Goal: Ask a question: Seek information or help from site administrators or community

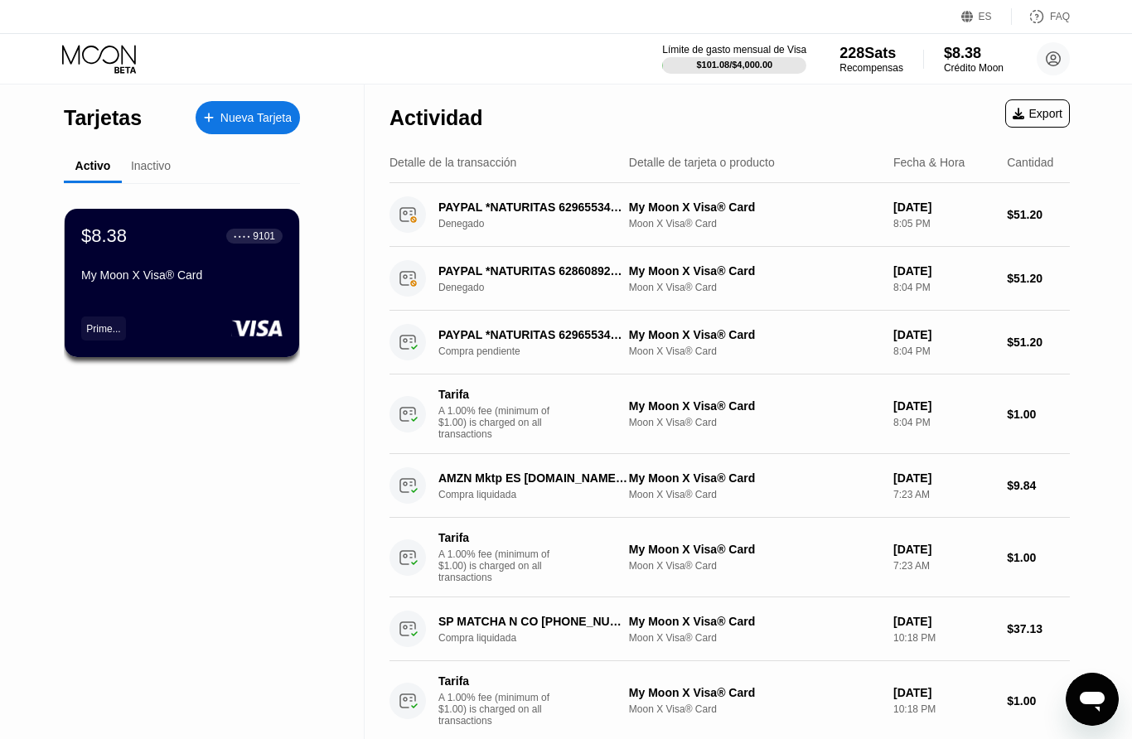
click at [797, 357] on div "Moon X Visa® Card" at bounding box center [754, 352] width 251 height 12
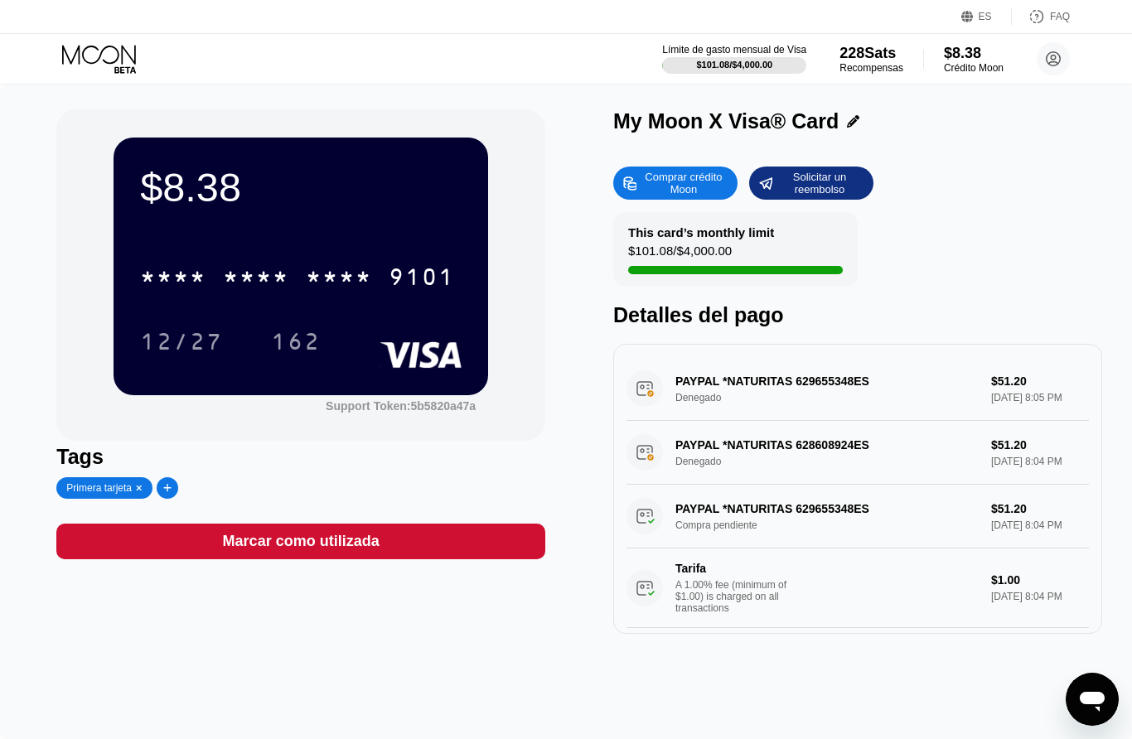
click at [711, 545] on div "PAYPAL *NATURITAS 629655348 ES Compra pendiente $51.20 Sep 24, 2025 8:04 PM Tar…" at bounding box center [858, 556] width 463 height 143
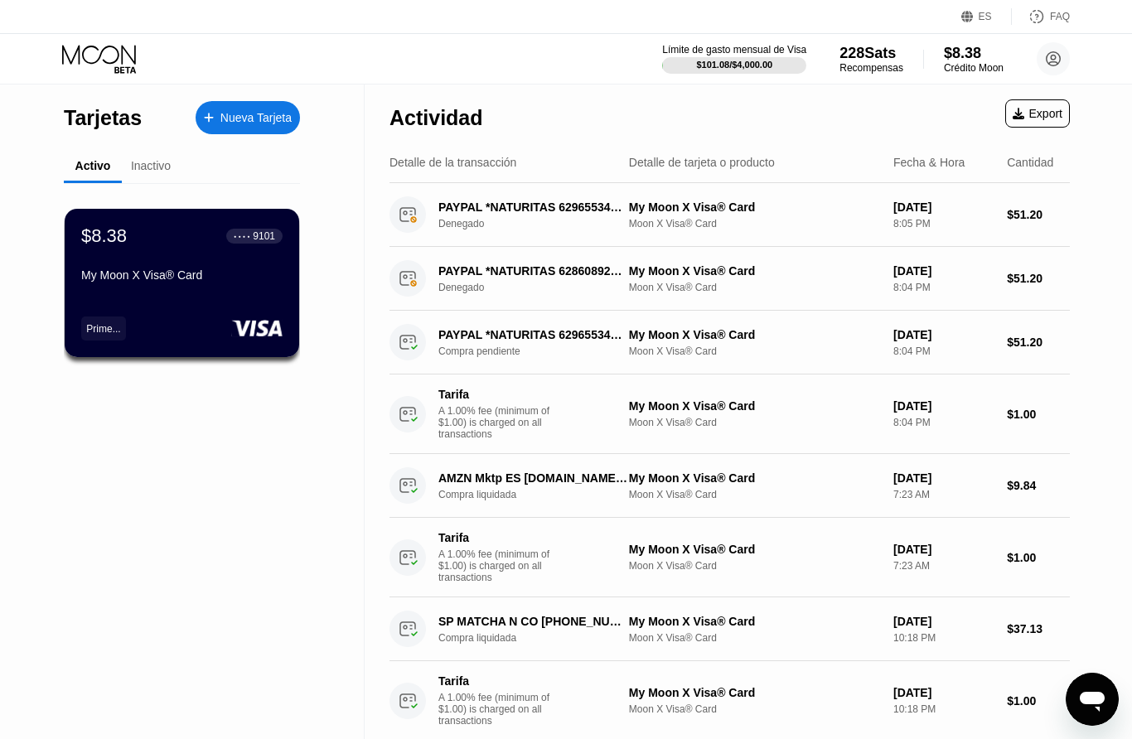
click at [1037, 394] on div "Tarifa A 1.00% fee (minimum of $1.00) is charged on all transactions My Moon X …" at bounding box center [730, 415] width 681 height 80
click at [728, 356] on div "Moon X Visa® Card" at bounding box center [754, 352] width 251 height 12
click at [738, 345] on div "My Moon X Visa® Card Moon X Visa® Card" at bounding box center [754, 342] width 251 height 29
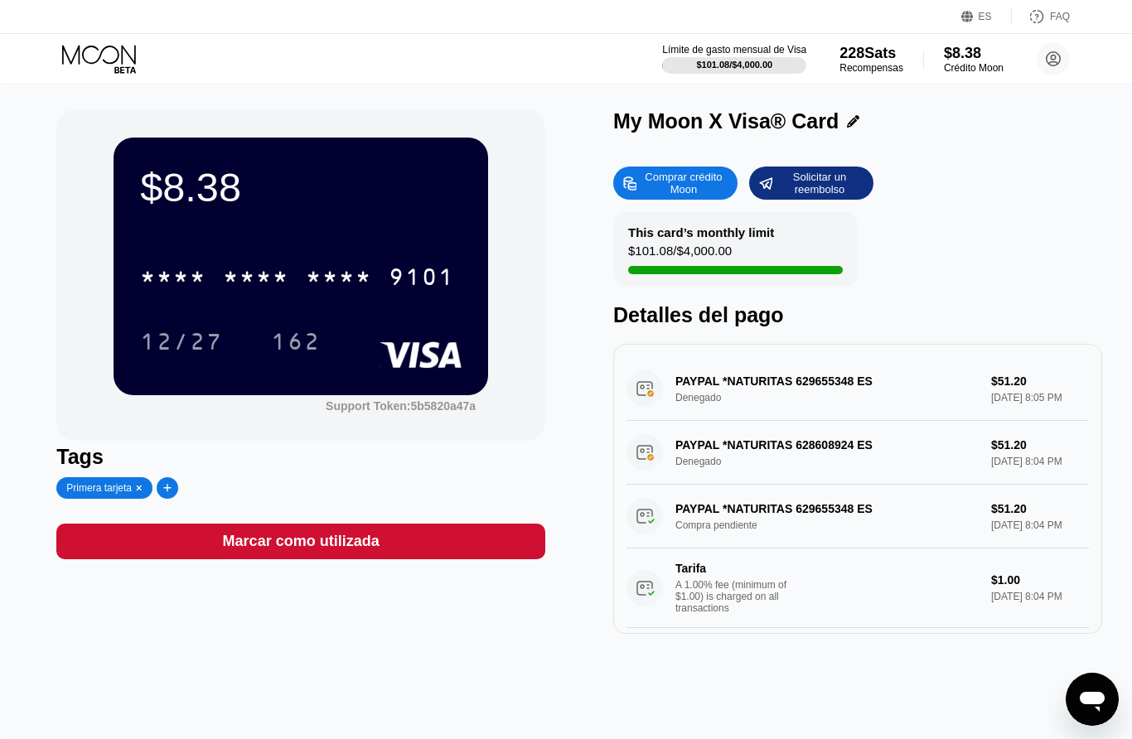
click at [1012, 528] on div "PAYPAL *NATURITAS 629655348 ES Compra pendiente $51.20 Sep 24, 2025 8:04 PM Tar…" at bounding box center [858, 556] width 463 height 143
click at [1020, 528] on div "PAYPAL *NATURITAS 629655348 ES Compra pendiente $51.20 Sep 24, 2025 8:04 PM Tar…" at bounding box center [858, 556] width 463 height 143
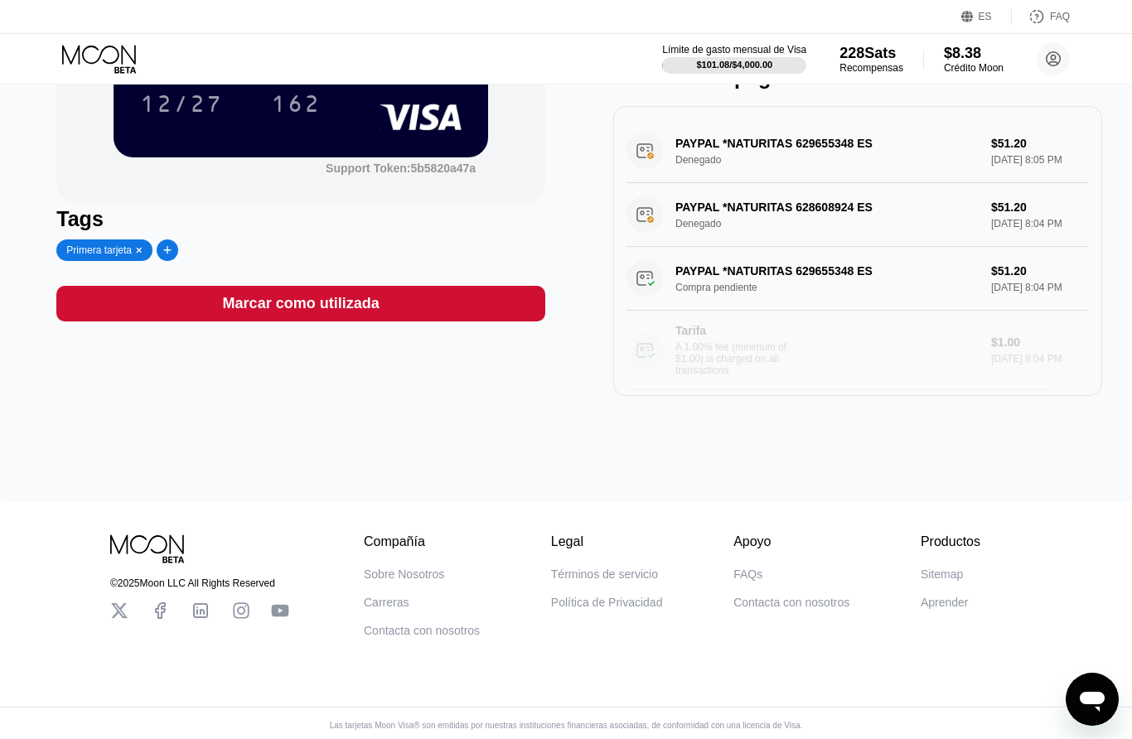
scroll to position [237, 0]
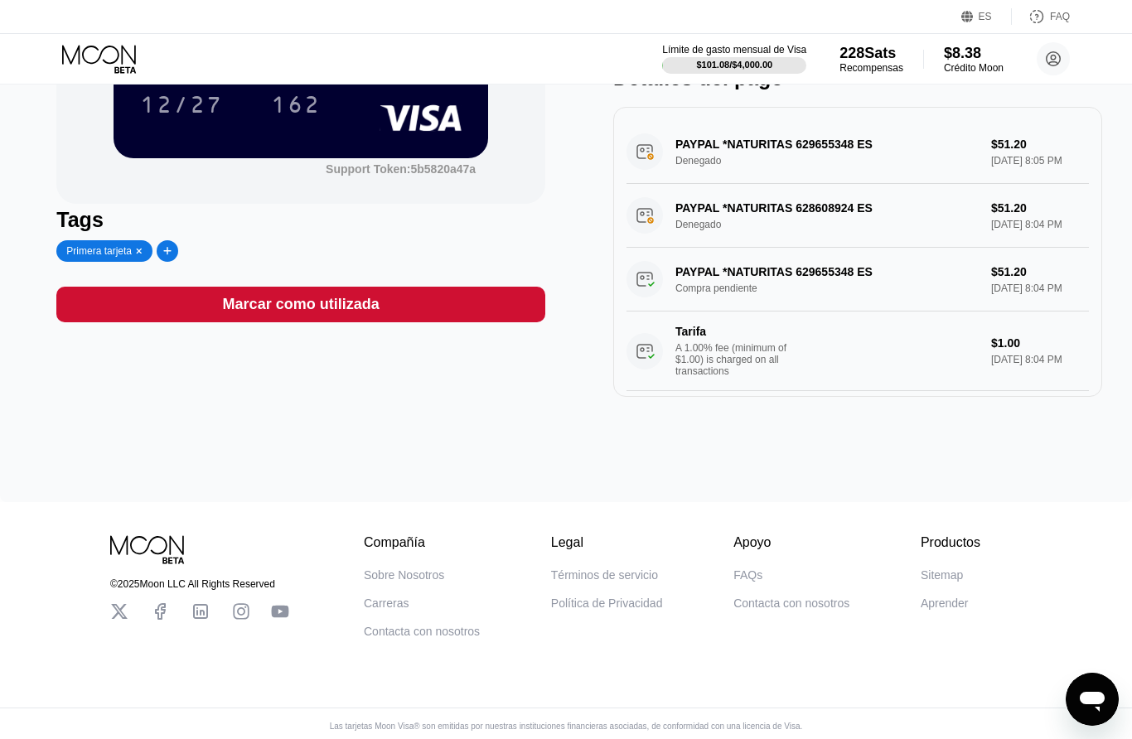
click at [840, 299] on div "PAYPAL *NATURITAS 629655348 ES Compra pendiente $51.20 Sep 24, 2025 8:04 PM Tar…" at bounding box center [858, 319] width 463 height 143
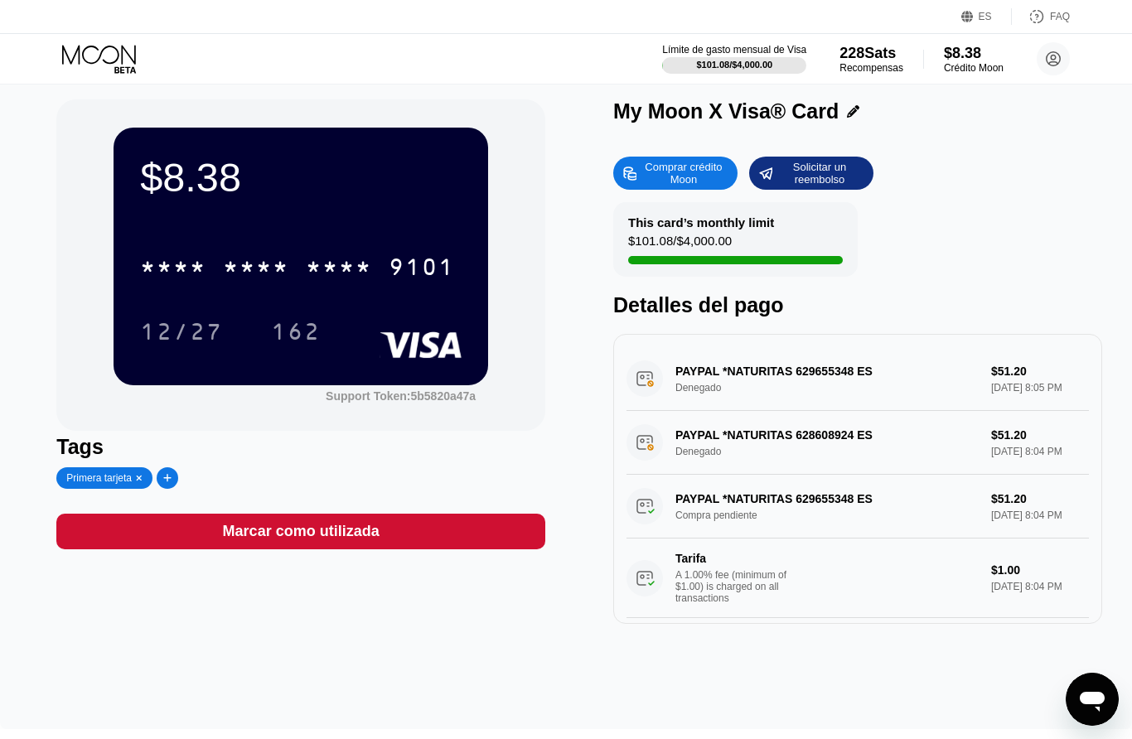
scroll to position [0, 0]
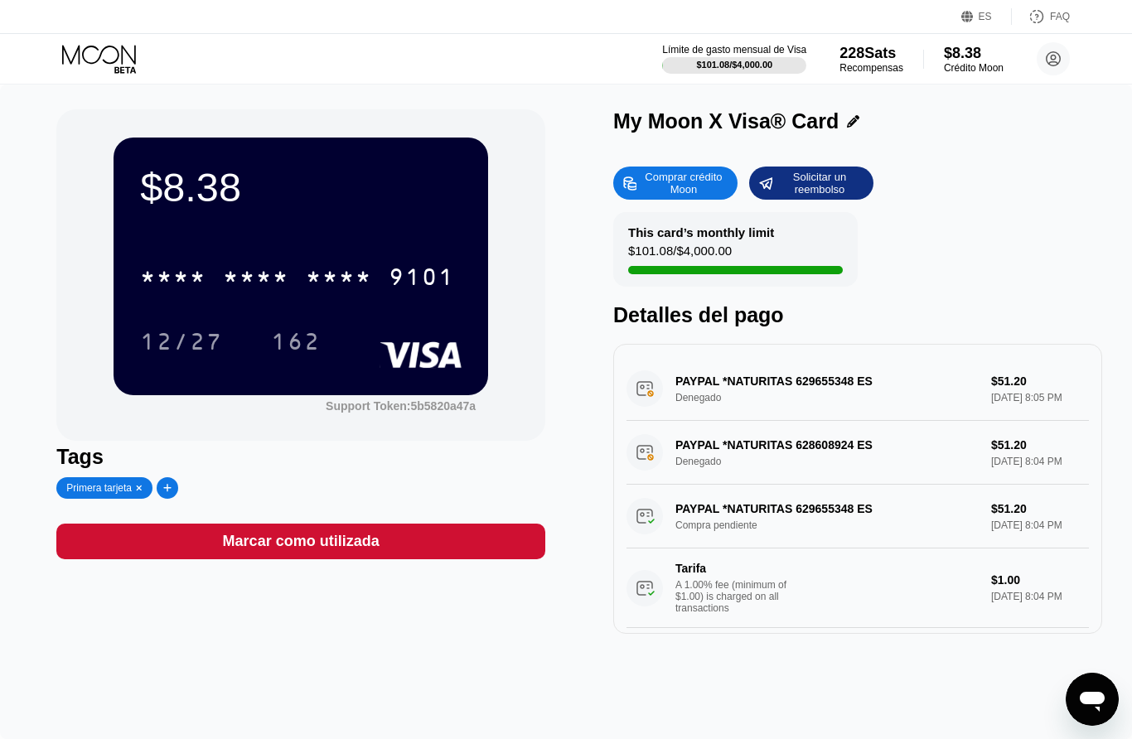
click at [734, 532] on div "PAYPAL *NATURITAS 629655348 ES Compra pendiente $51.20 Sep 24, 2025 8:04 PM Tar…" at bounding box center [858, 556] width 463 height 143
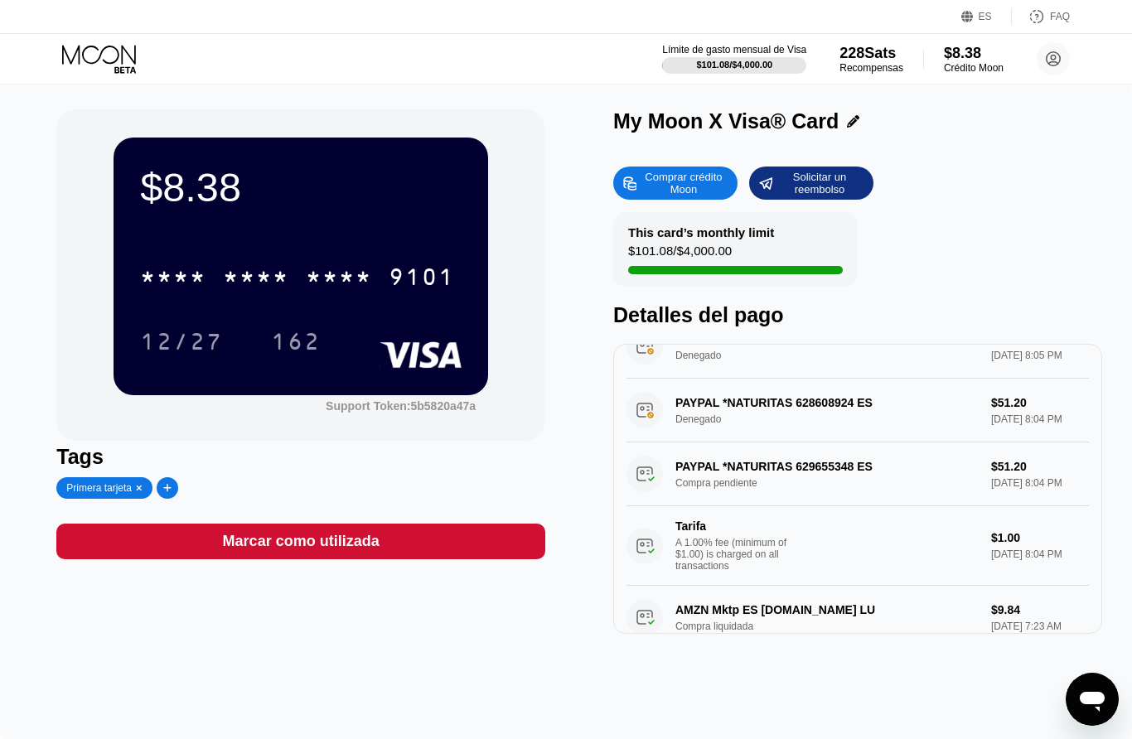
click at [769, 499] on div "PAYPAL *NATURITAS 629655348 ES Compra pendiente $51.20 Sep 24, 2025 8:04 PM Tar…" at bounding box center [858, 514] width 463 height 143
click at [779, 487] on div "PAYPAL *NATURITAS 629655348 ES Compra pendiente $51.20 Sep 24, 2025 8:04 PM Tar…" at bounding box center [858, 514] width 463 height 143
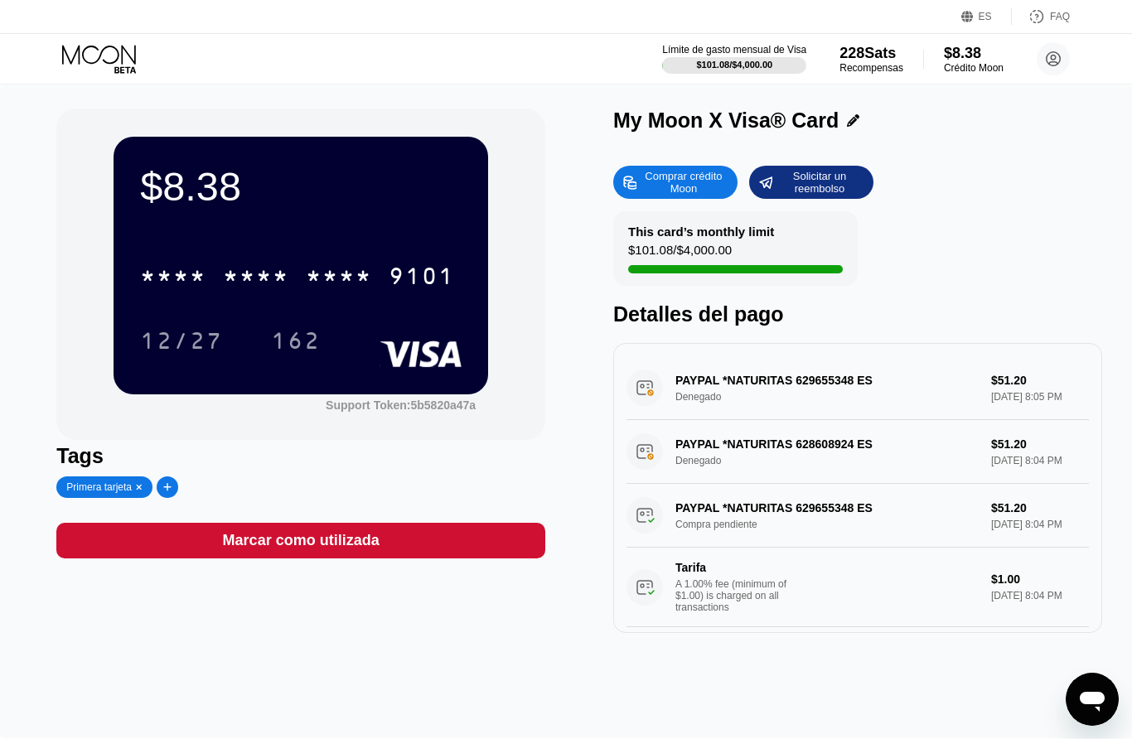
scroll to position [0, 0]
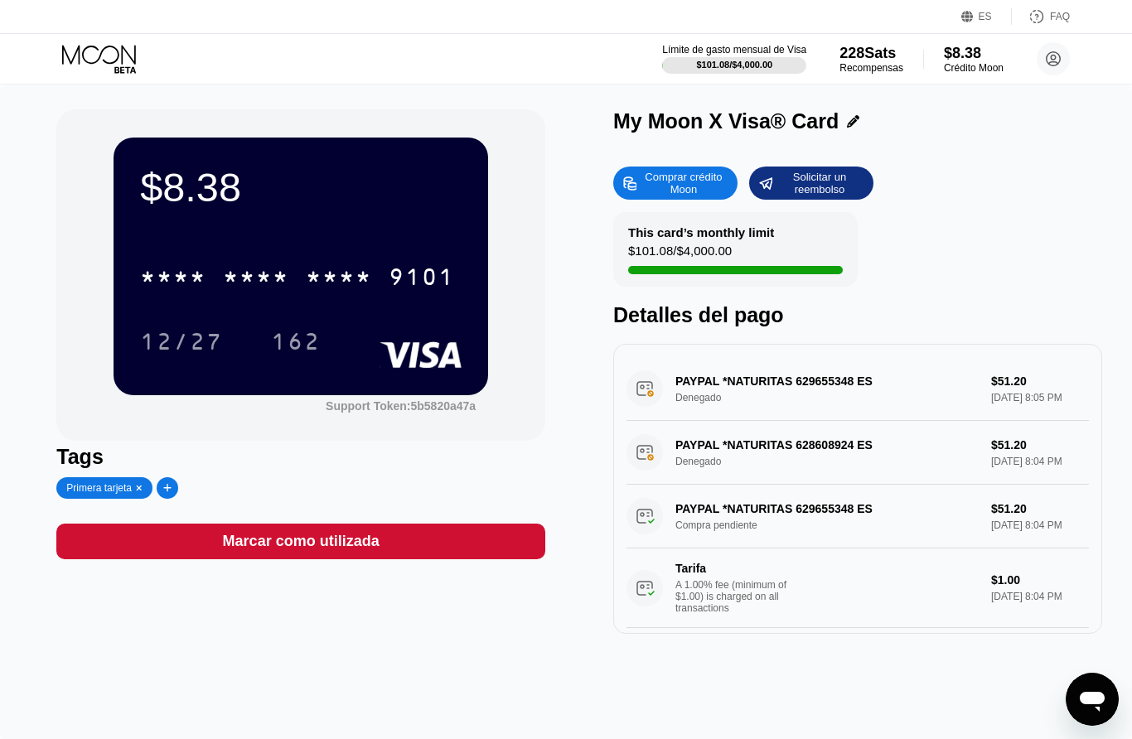
click at [1069, 14] on div "FAQ" at bounding box center [1060, 17] width 20 height 12
click at [1058, 61] on circle at bounding box center [1053, 58] width 33 height 33
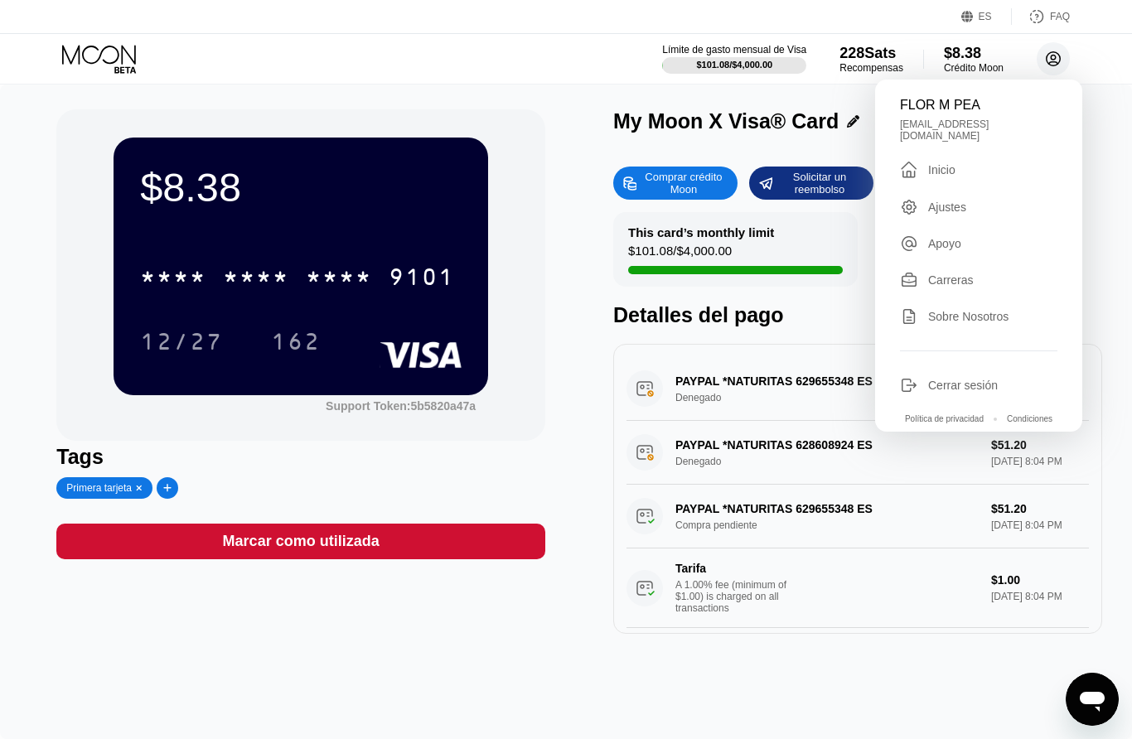
click at [948, 237] on div "Apoyo" at bounding box center [944, 243] width 33 height 13
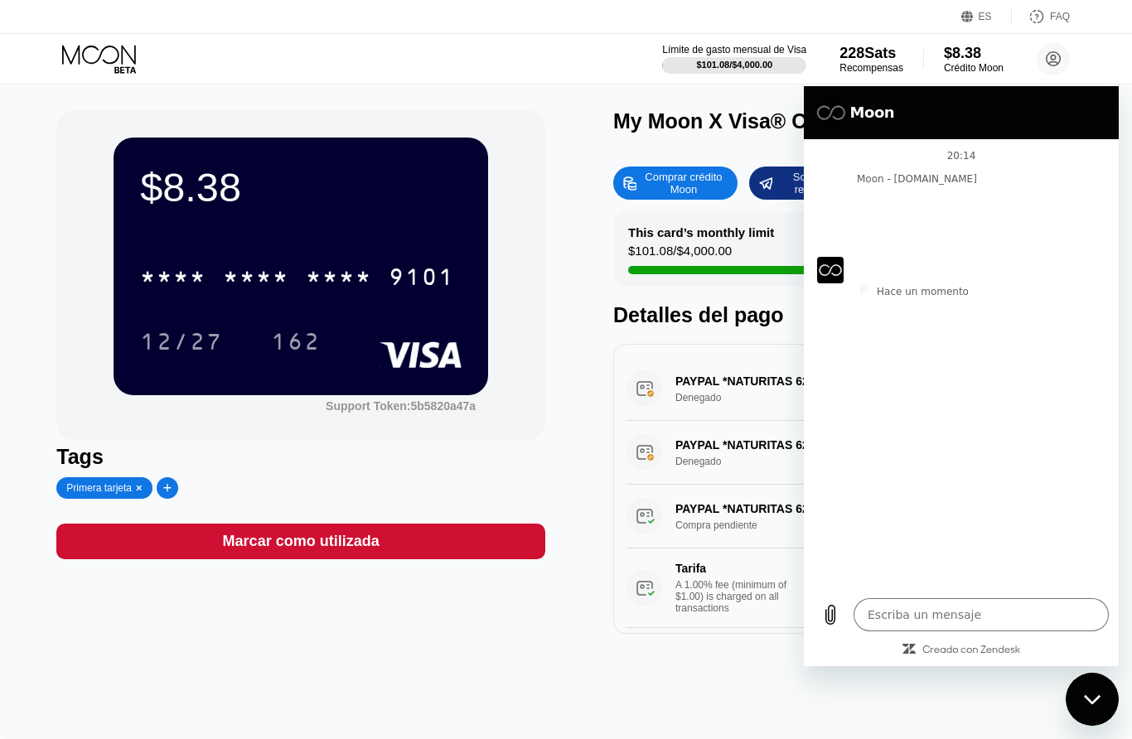
click at [942, 612] on textarea at bounding box center [981, 614] width 255 height 33
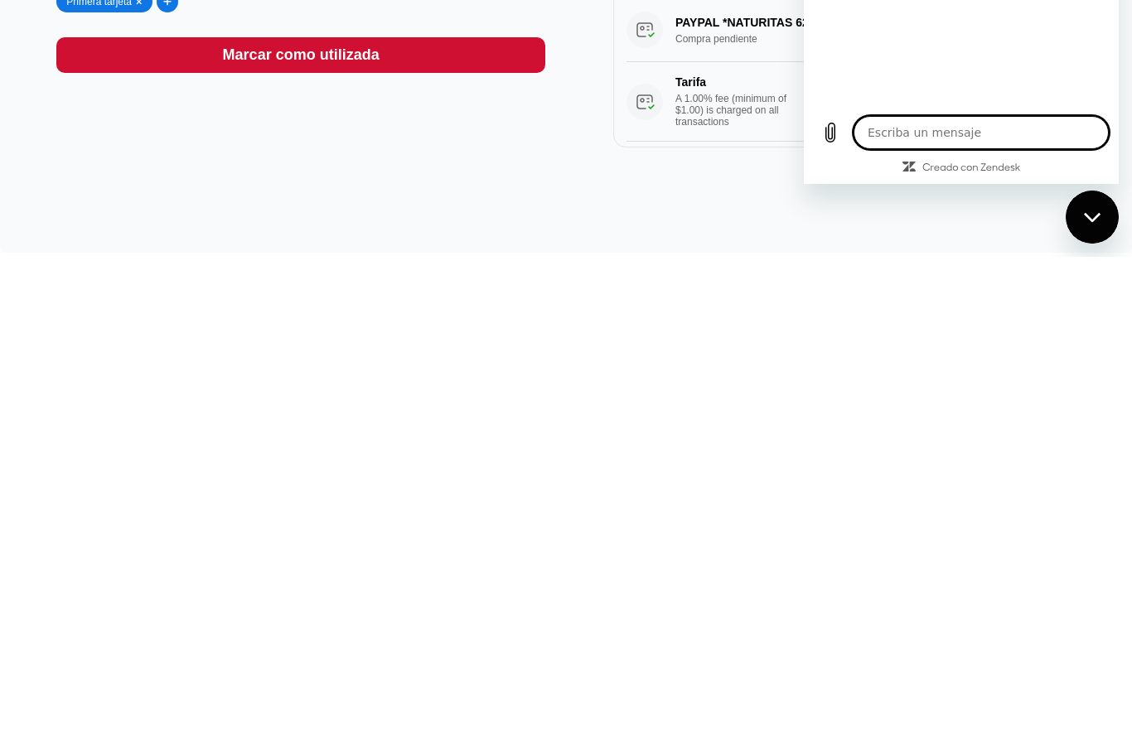
scroll to position [25, 0]
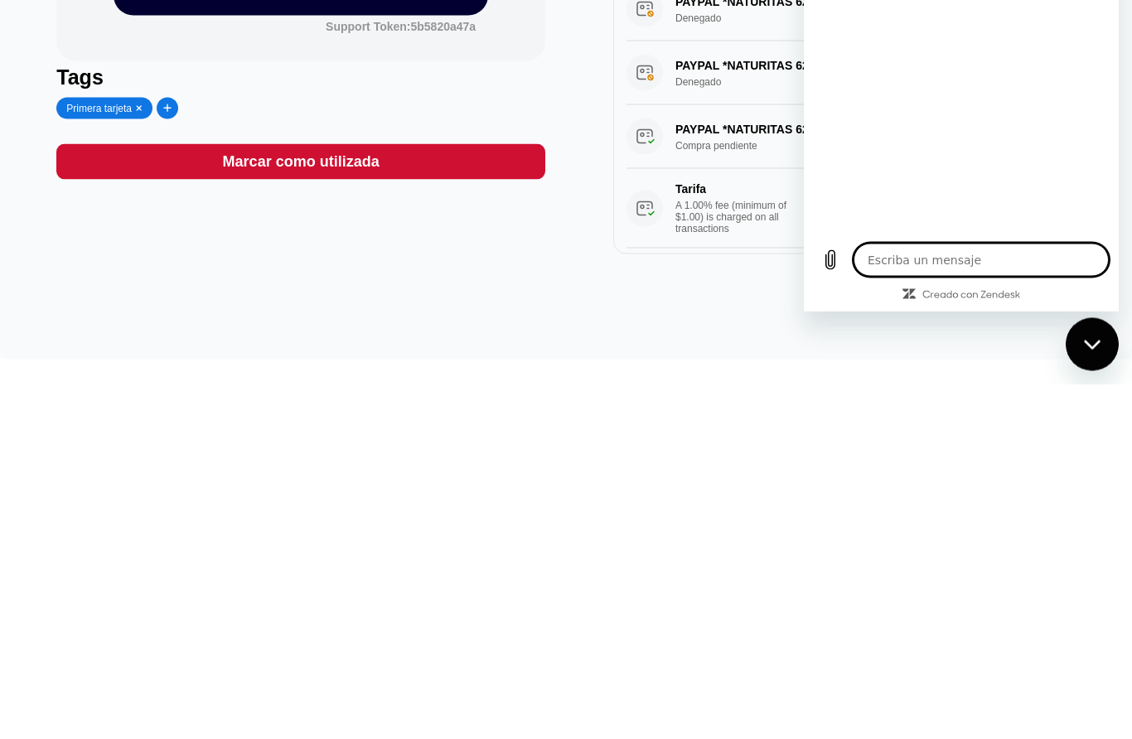
type textarea "x"
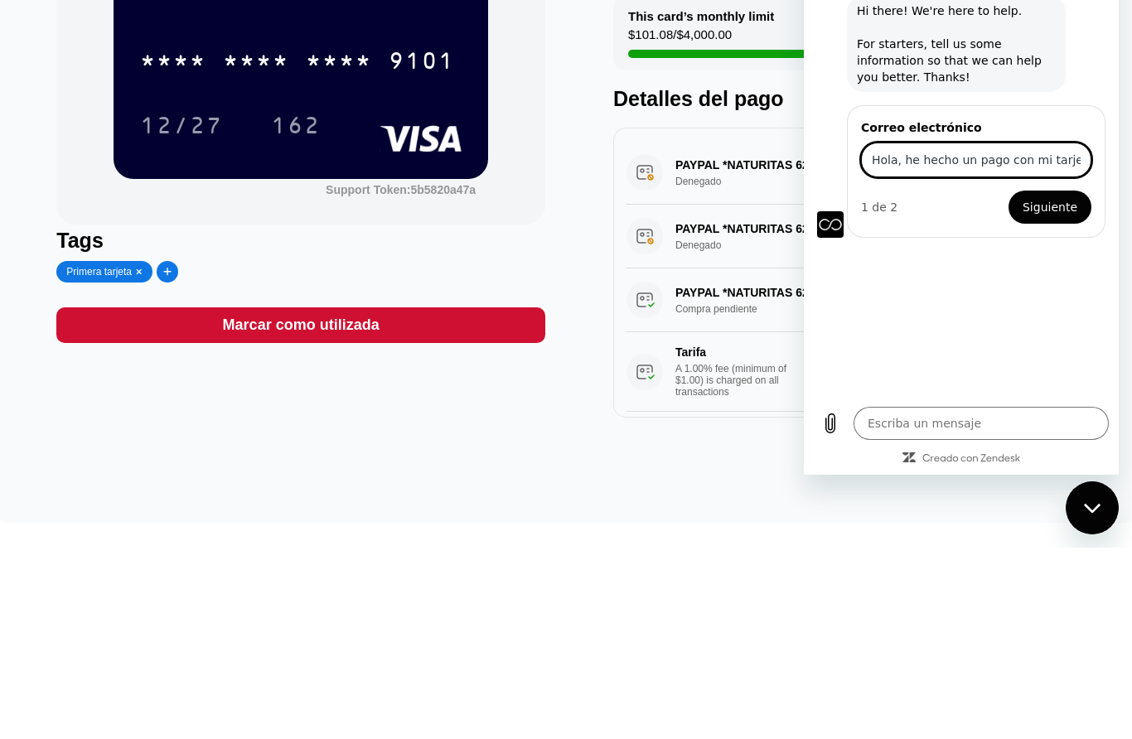
type input "Hola, he hecho un pago con mi tarjeta que tengo asociada a PayPal y me cobraron…"
click at [908, 164] on input "Hola, he hecho un pago con mi tarjeta que tengo asociada a PayPal y me cobraron…" at bounding box center [976, 160] width 230 height 35
click at [908, 163] on input "Hola, he hecho un pago con mi tarjeta que tengo asociada a PayPal y me cobraron…" at bounding box center [976, 160] width 230 height 35
click at [907, 162] on input "Hola, he hecho un pago con mi tarjeta que tengo asociada a PayPal y me cobraron…" at bounding box center [976, 160] width 230 height 35
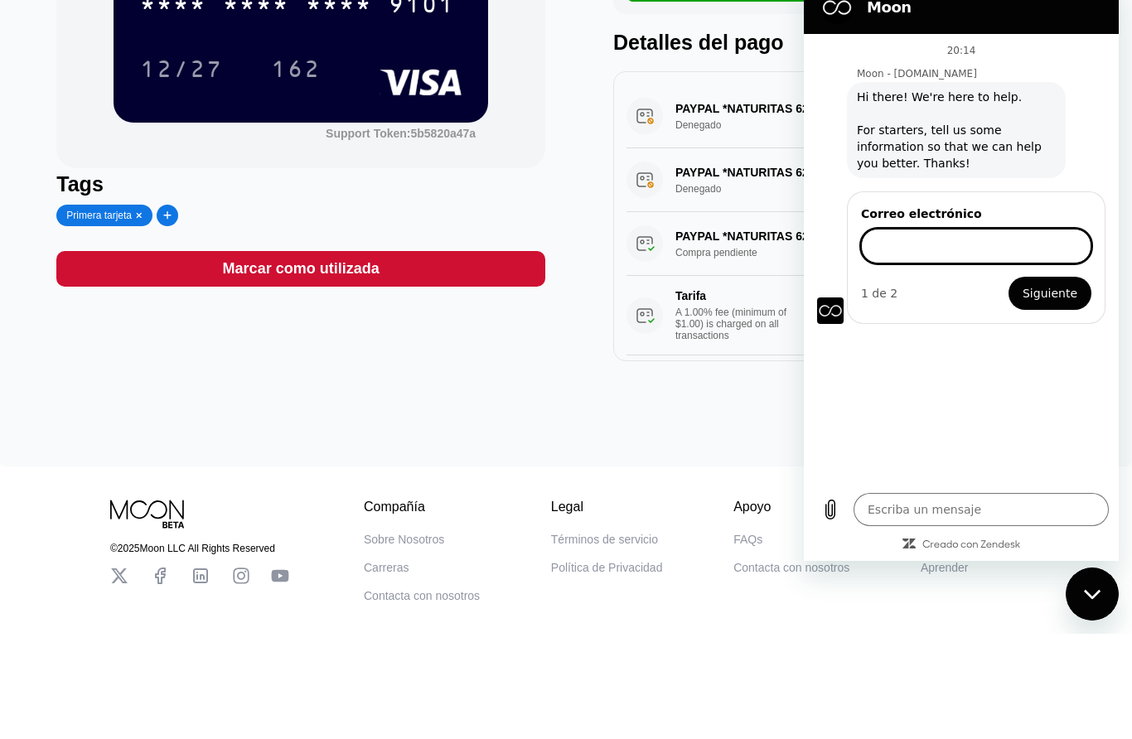
click at [554, 205] on div "$8.38 * * * * * * * * * * * * 9101 12/27 162 Support Token: 5b5820a47a Tags Pri…" at bounding box center [565, 204] width 1019 height 525
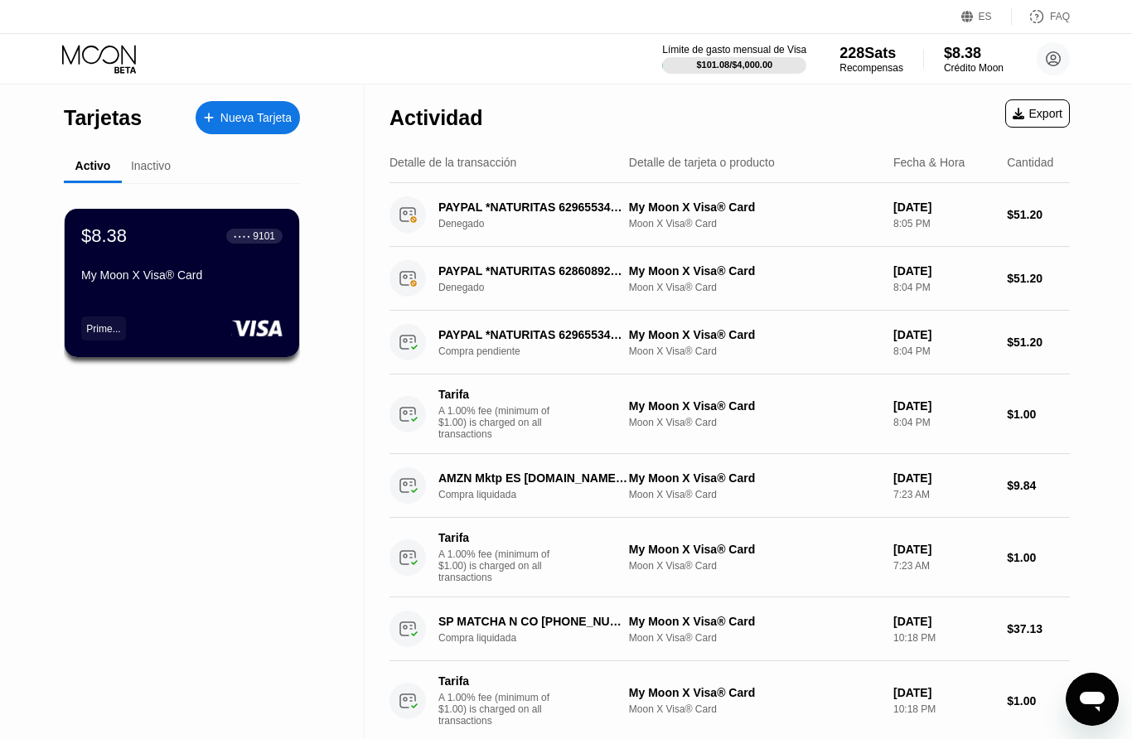
click at [395, 382] on div "Tarifa A 1.00% fee (minimum of $1.00) is charged on all transactions My Moon X …" at bounding box center [730, 415] width 681 height 80
click at [1066, 65] on circle at bounding box center [1053, 58] width 33 height 33
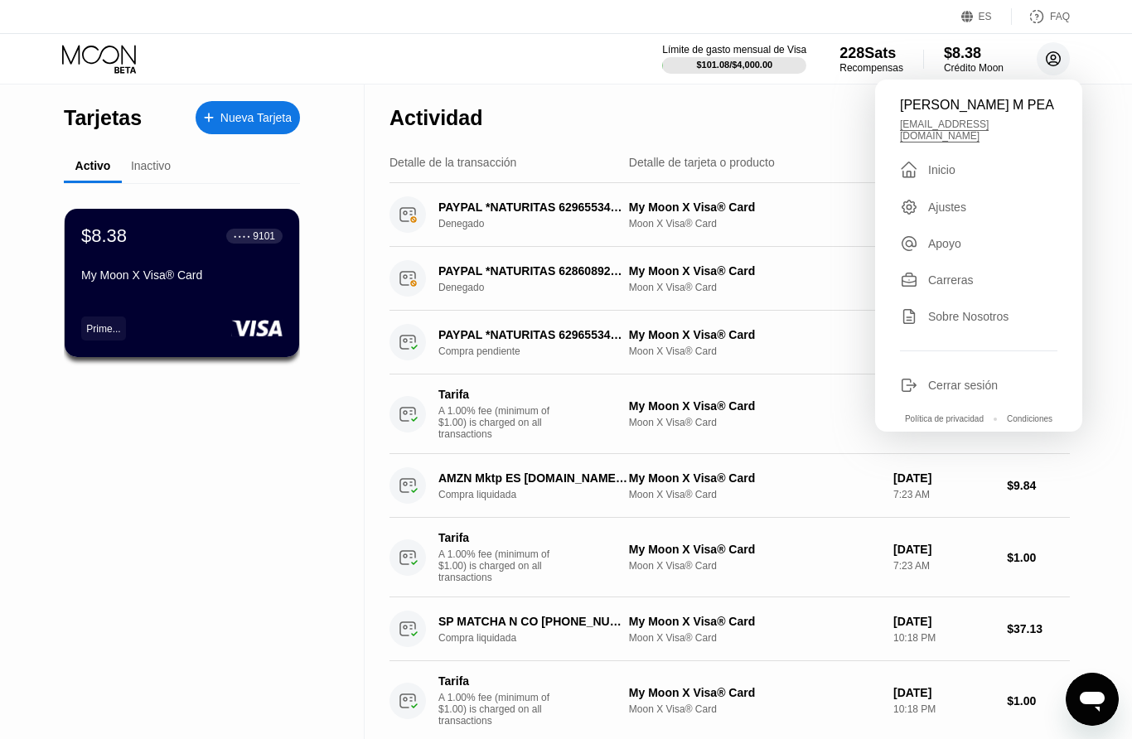
click at [969, 240] on div "Apoyo" at bounding box center [978, 244] width 157 height 18
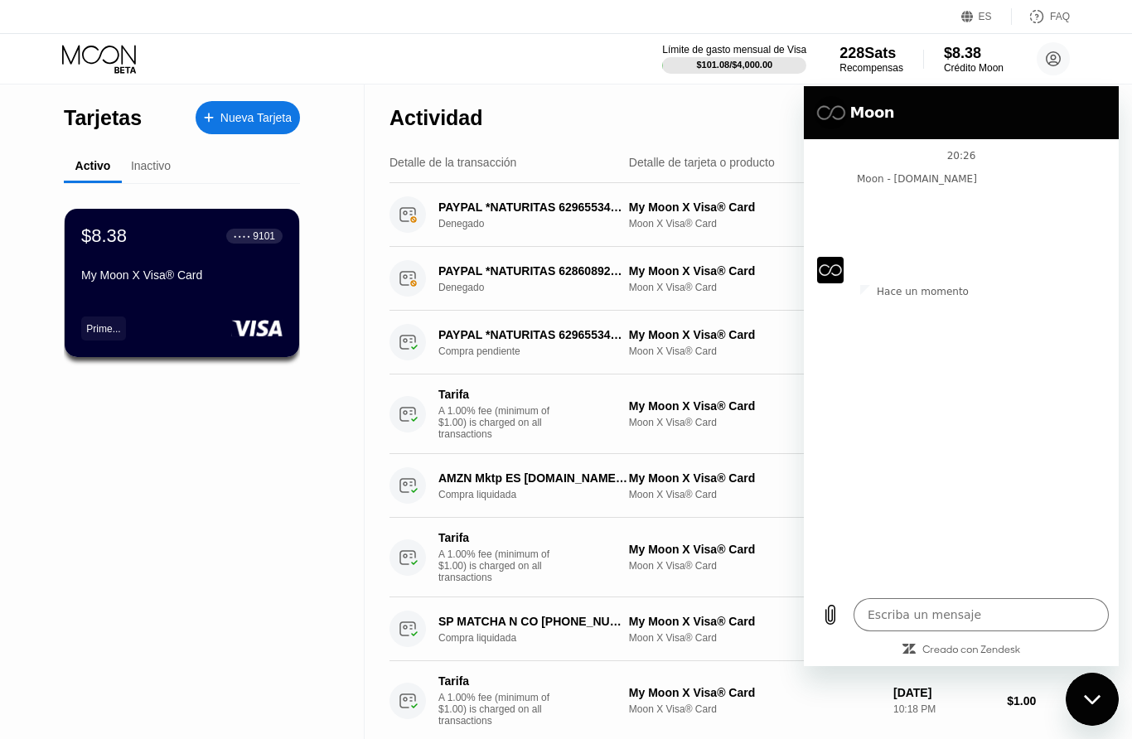
click at [1061, 67] on circle at bounding box center [1053, 58] width 33 height 33
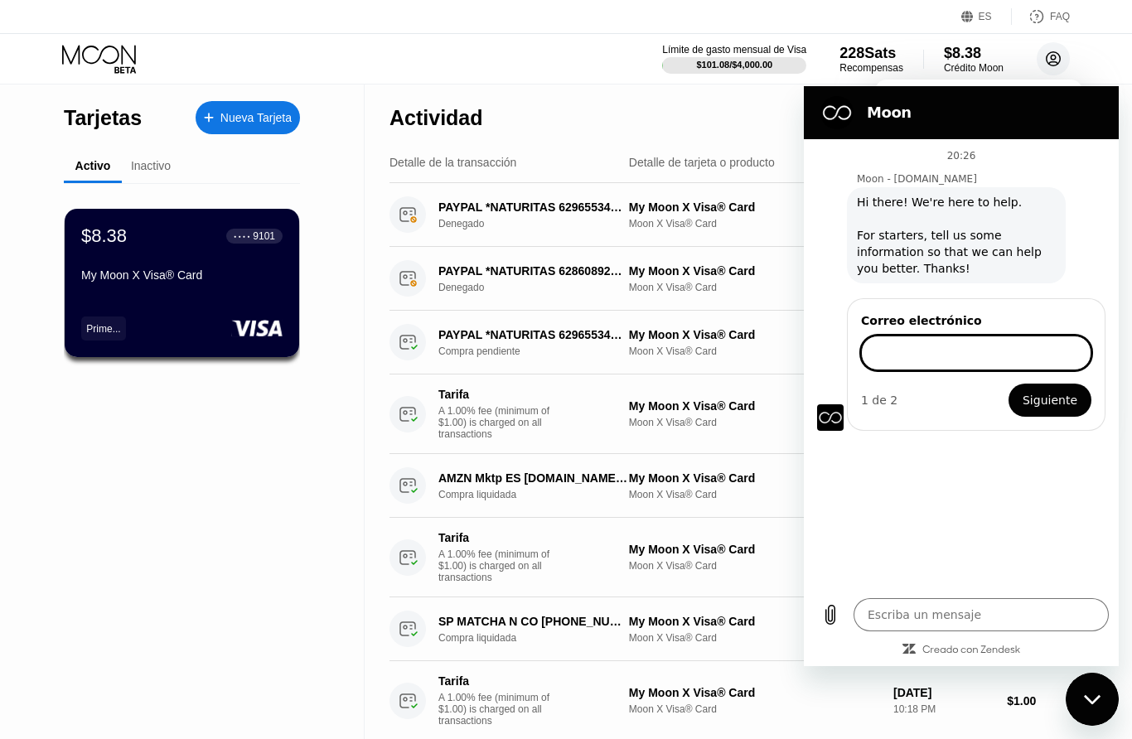
click at [1060, 58] on icon at bounding box center [1054, 59] width 14 height 14
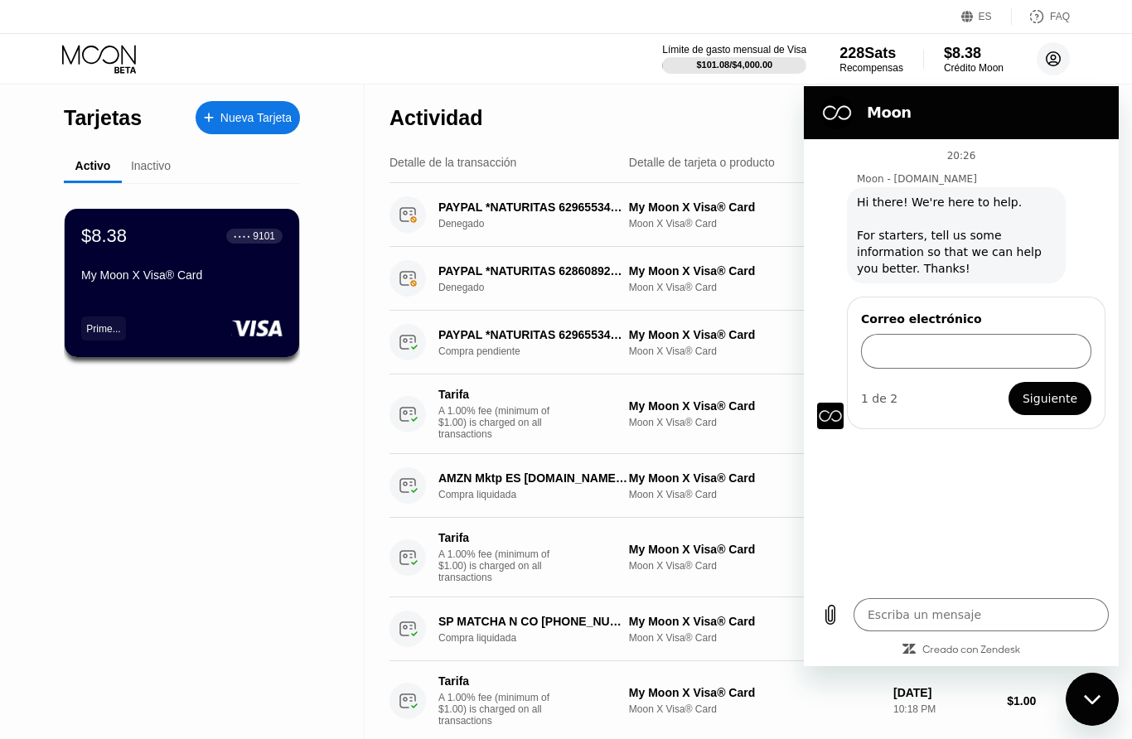
click at [1059, 58] on circle at bounding box center [1053, 58] width 33 height 33
click at [1060, 65] on circle at bounding box center [1053, 58] width 33 height 33
click at [1057, 67] on circle at bounding box center [1053, 58] width 33 height 33
click at [1110, 699] on div "Cerrar ventana de mensajería" at bounding box center [1093, 700] width 50 height 50
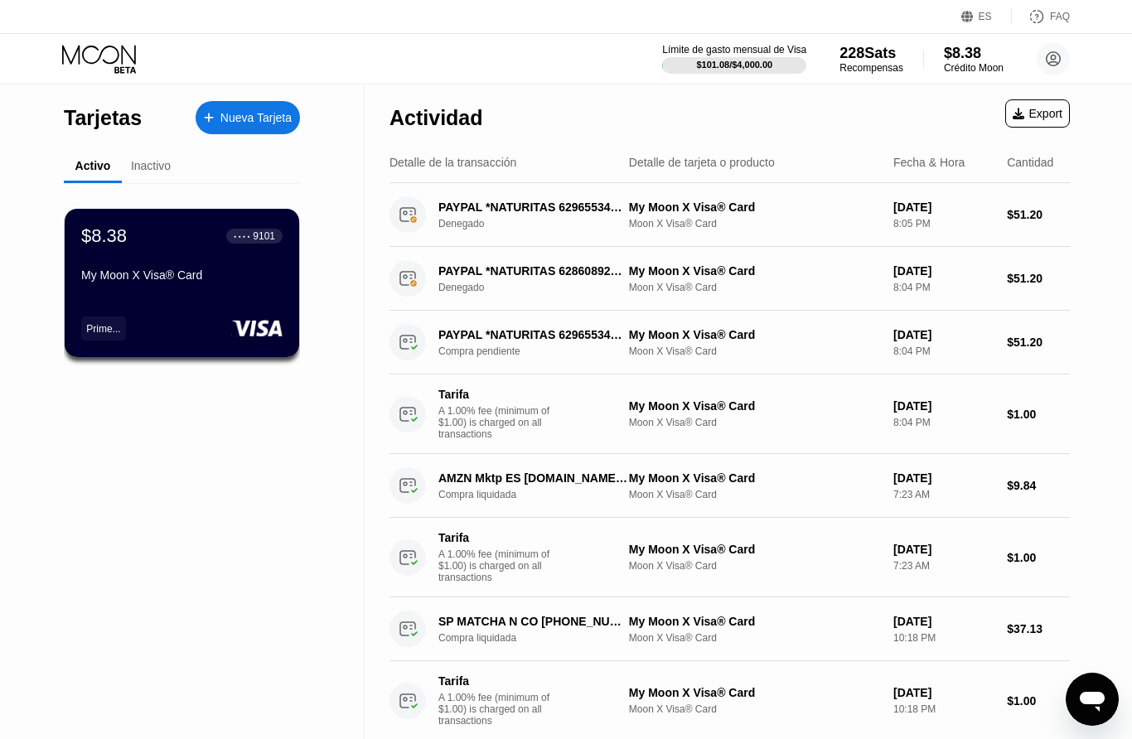
click at [1066, 49] on circle at bounding box center [1053, 58] width 33 height 33
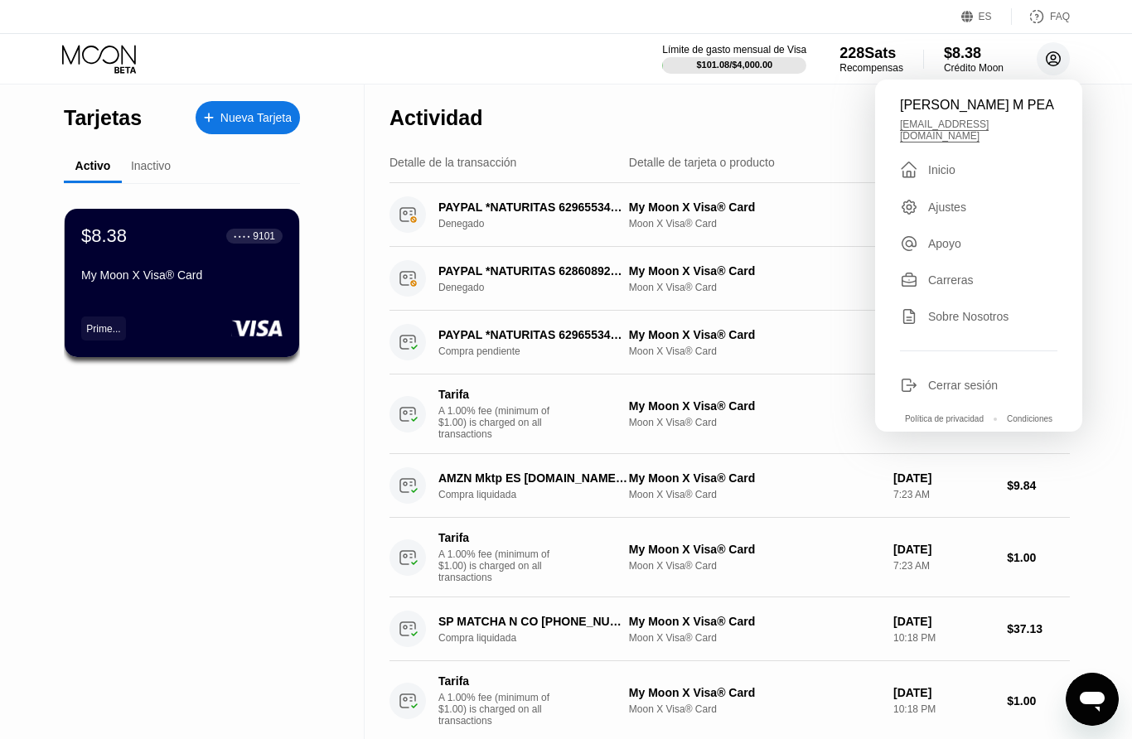
click at [1057, 58] on circle at bounding box center [1053, 58] width 33 height 33
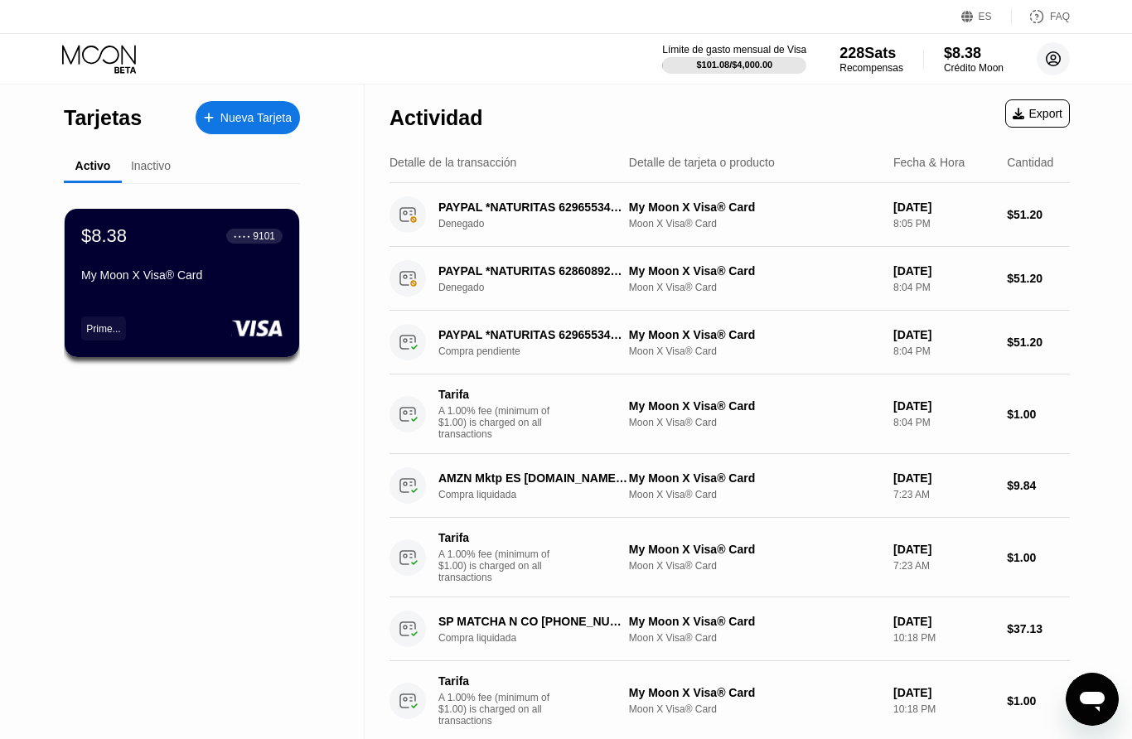
click at [1058, 52] on circle at bounding box center [1053, 58] width 33 height 33
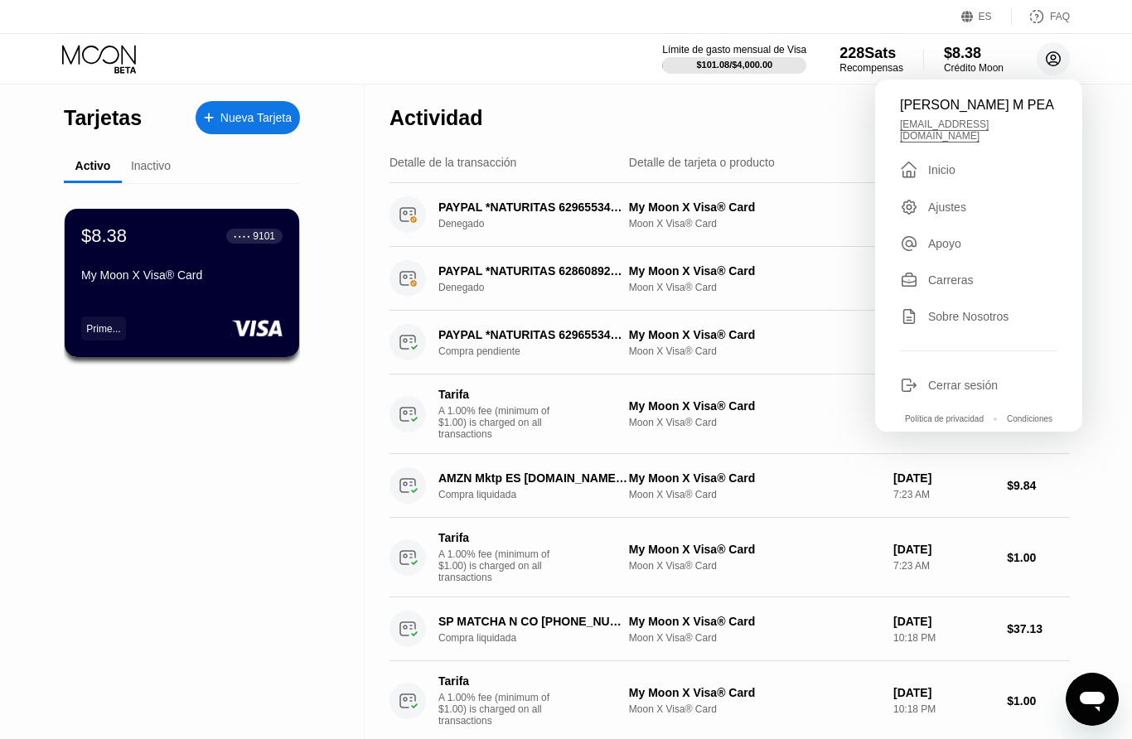
click at [945, 237] on div "Apoyo" at bounding box center [944, 243] width 33 height 13
type textarea "x"
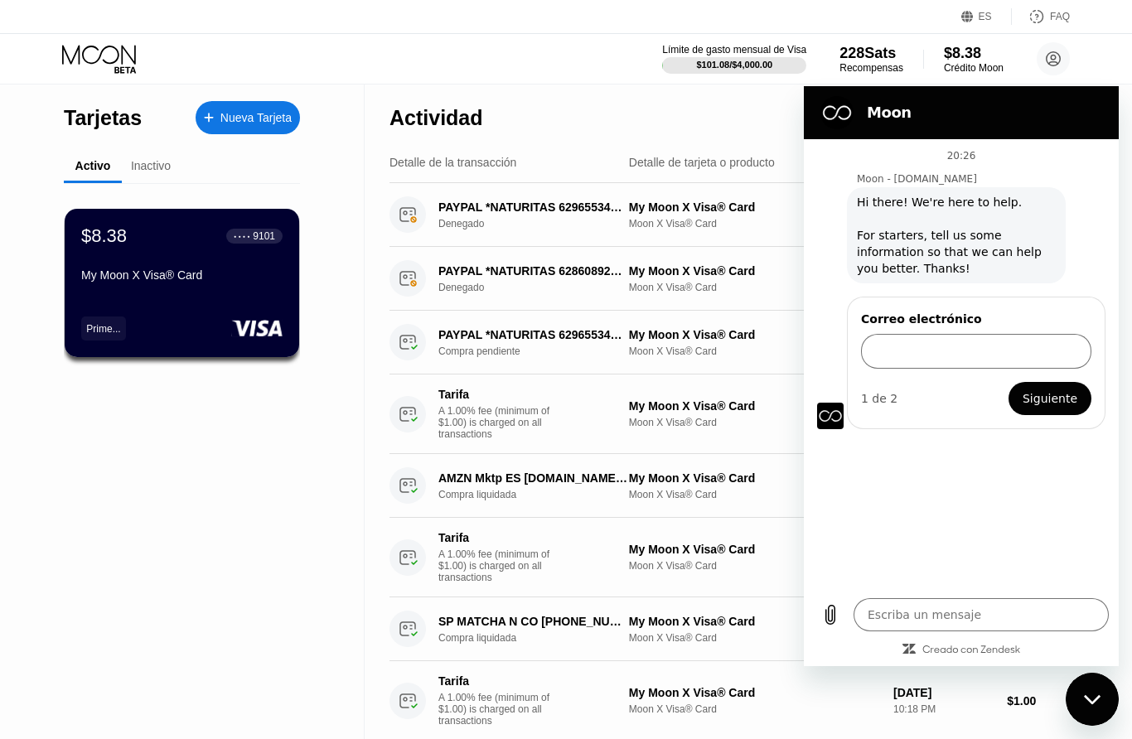
click at [916, 347] on input "Correo electrónico" at bounding box center [976, 351] width 230 height 35
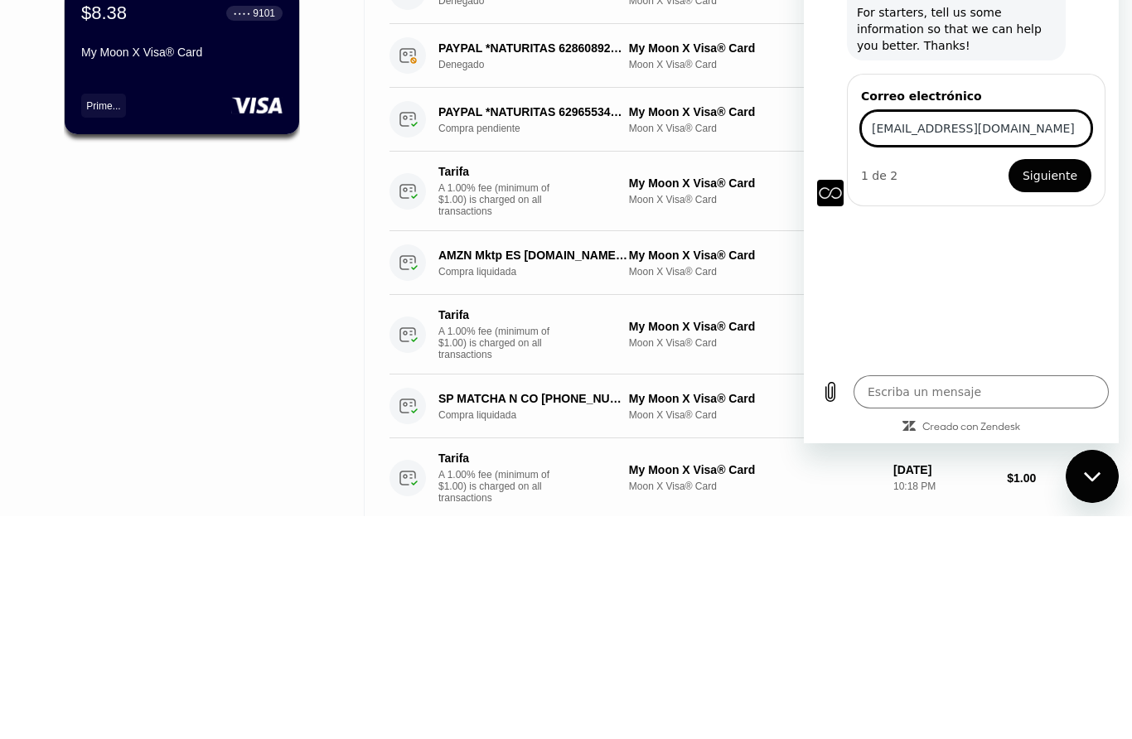
type input "Flormpecasique@gmail.com"
click at [1082, 177] on button "Siguiente" at bounding box center [1050, 175] width 83 height 33
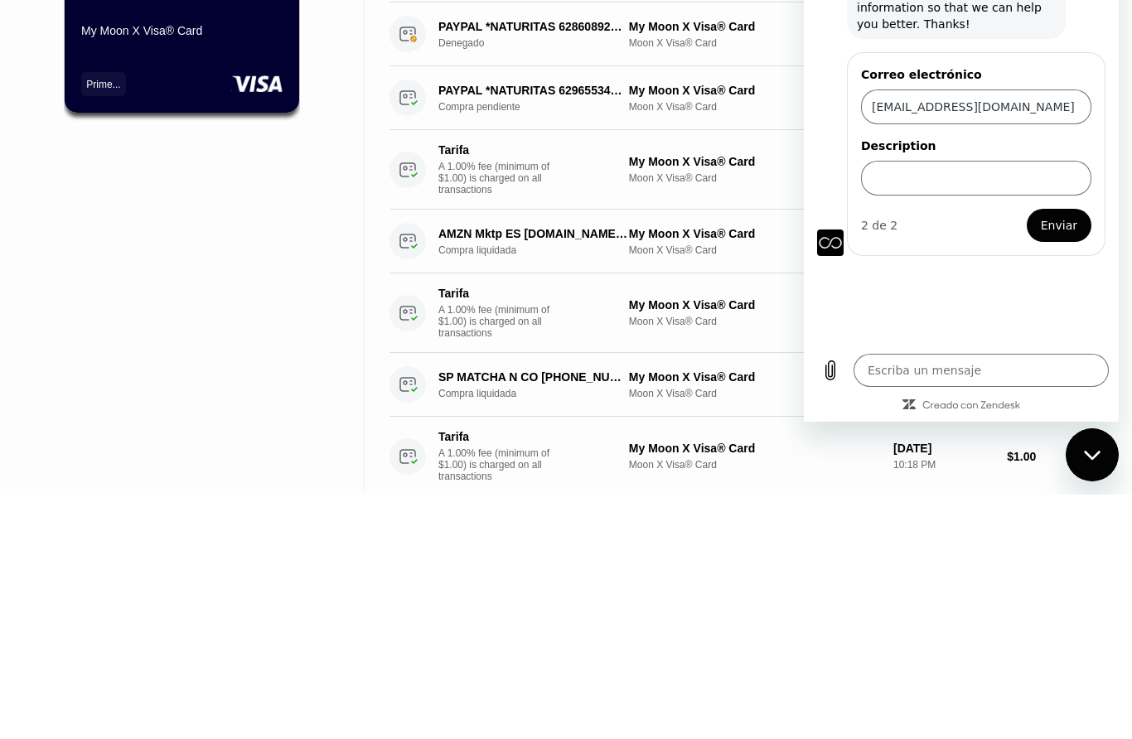
scroll to position [245, 0]
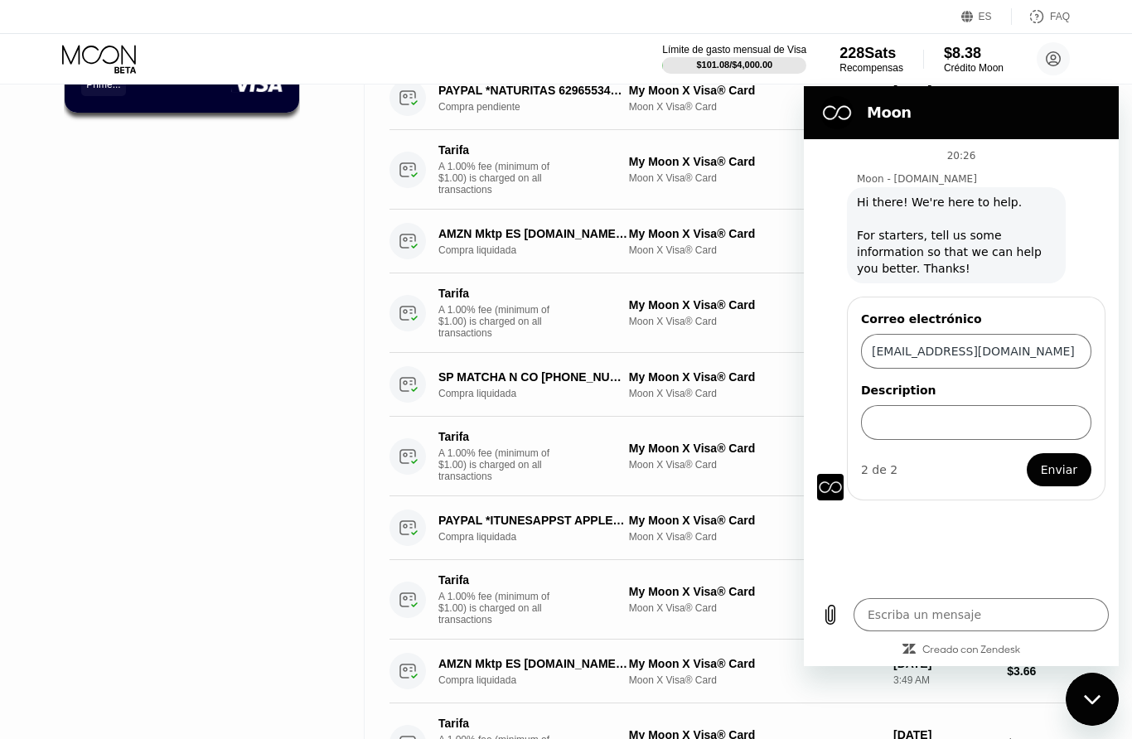
type textarea "x"
click at [919, 435] on input "Description" at bounding box center [976, 422] width 230 height 35
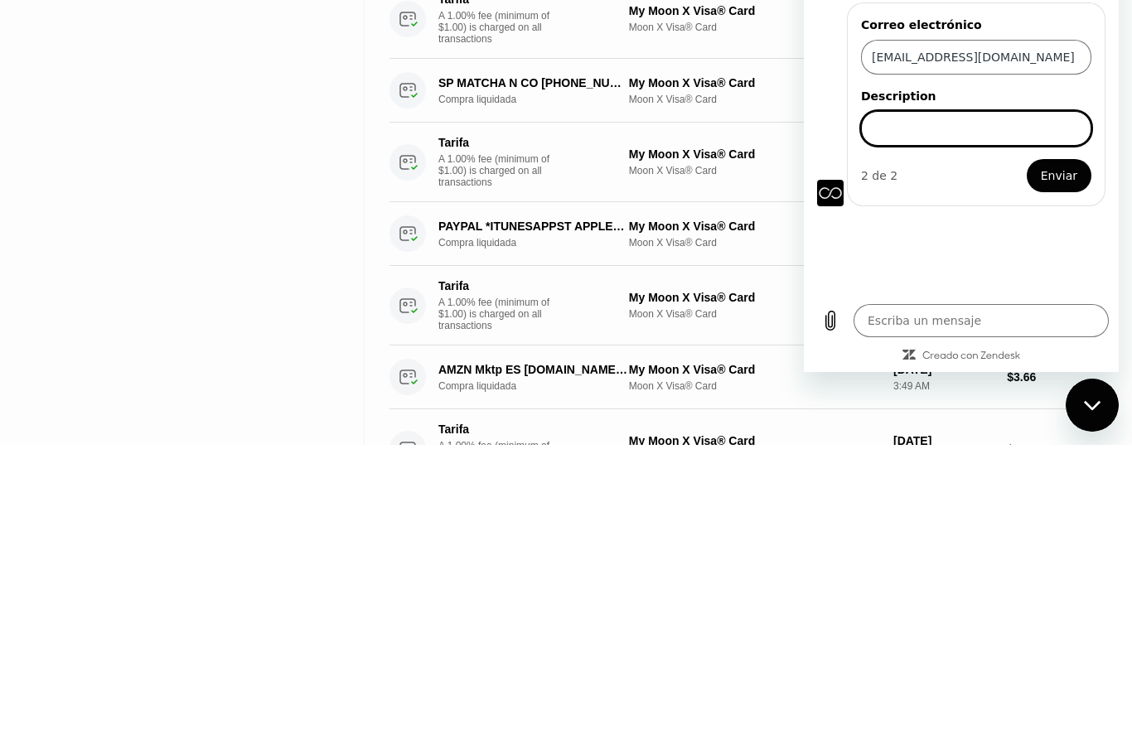
paste input "Pending Transaction / Refund Request"
type input "Pending Transaction / Refund Request"
click at [1068, 172] on span "Enviar" at bounding box center [1059, 176] width 36 height 20
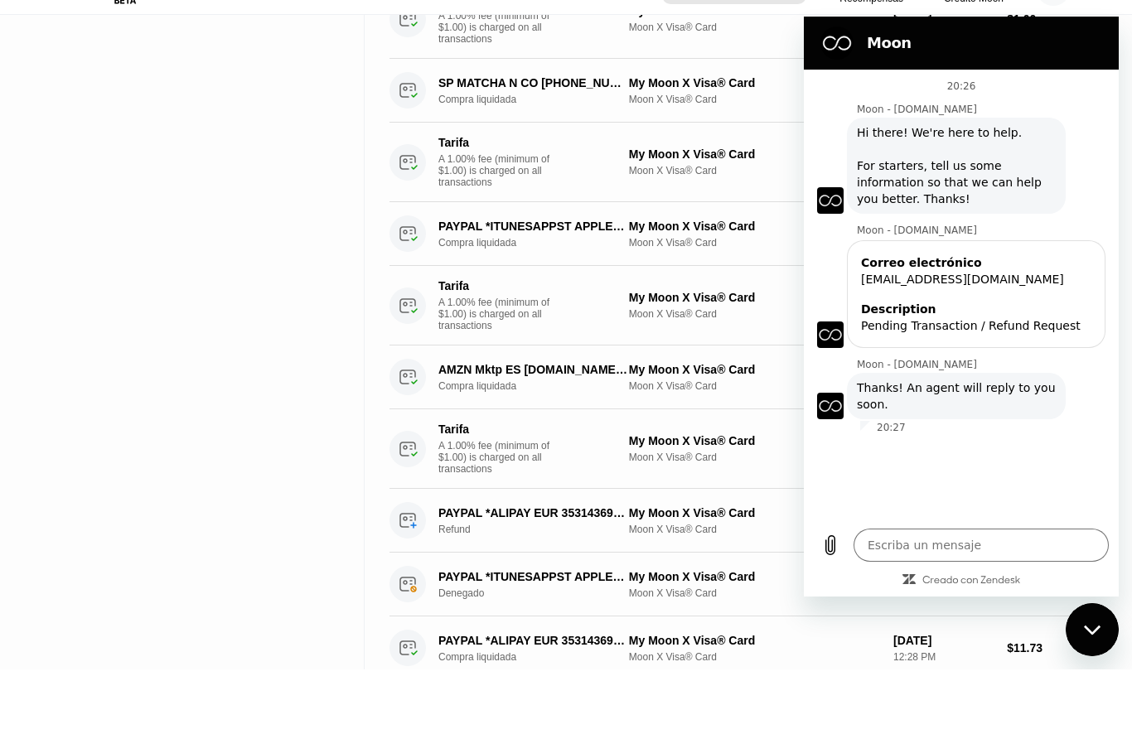
scroll to position [539, 0]
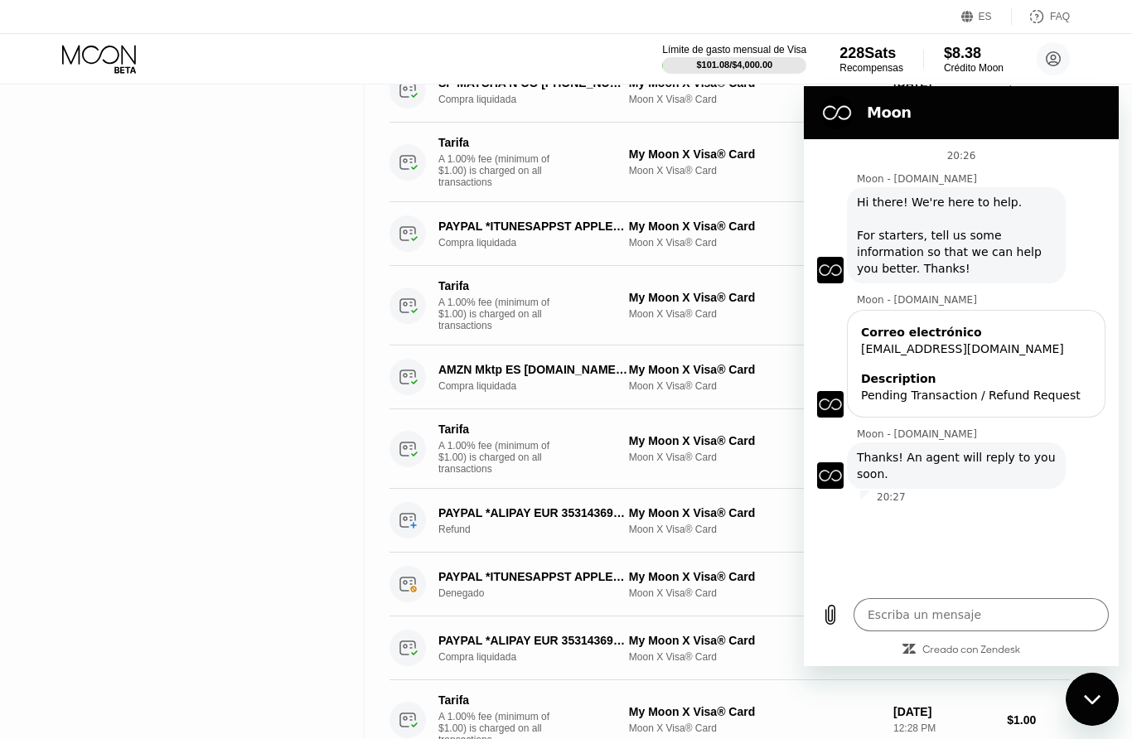
type textarea "x"
click at [925, 613] on textarea at bounding box center [981, 614] width 255 height 33
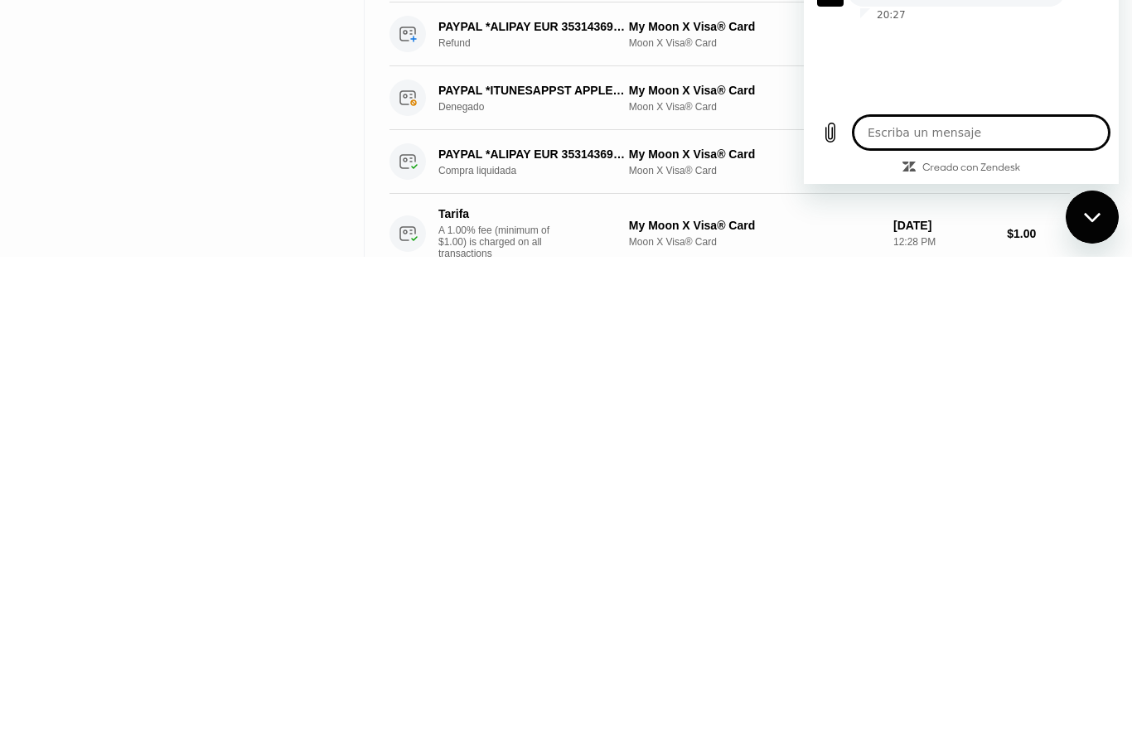
paste textarea "I tried to make a purchase on naturitas.es using my Paywithmoon card via PayPal…"
type textarea "I tried to make a purchase on naturitas.es using my Paywithmoon card via PayPal…"
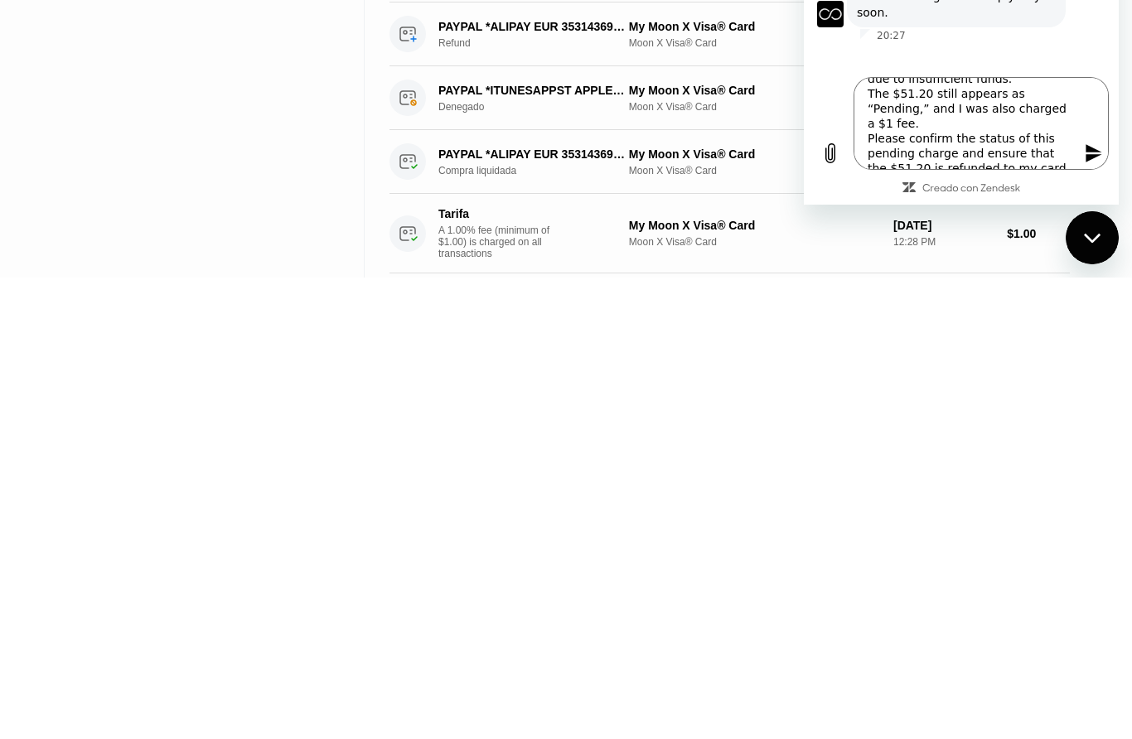
scroll to position [1025, 0]
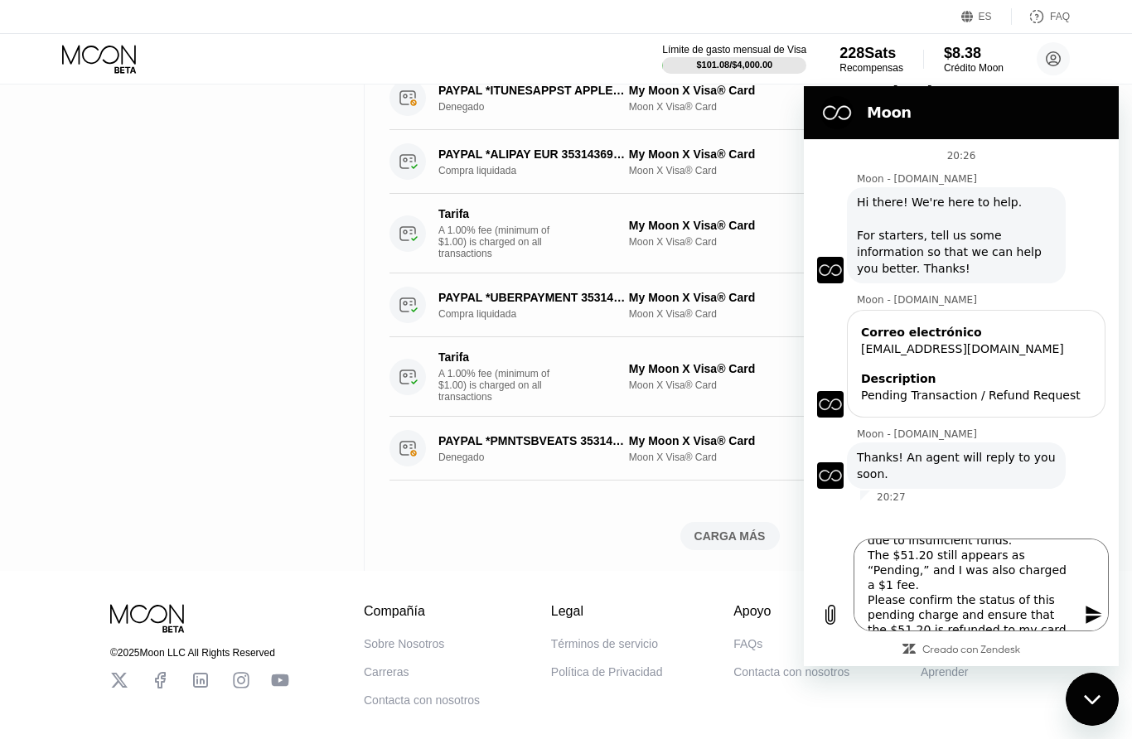
type textarea "x"
type textarea "I tried to make a purchase on naturitas.es using my Paywithmoon card via PayPal…"
click at [1096, 617] on icon "Enviar mensaje" at bounding box center [1094, 615] width 16 height 18
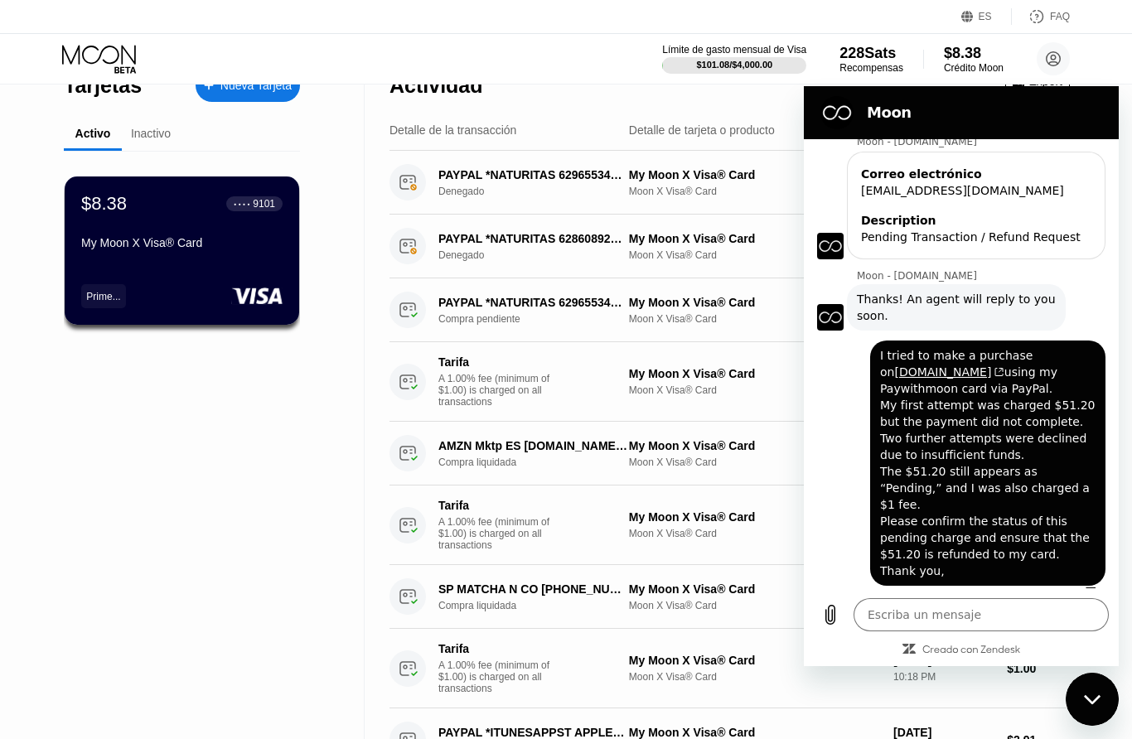
scroll to position [0, 0]
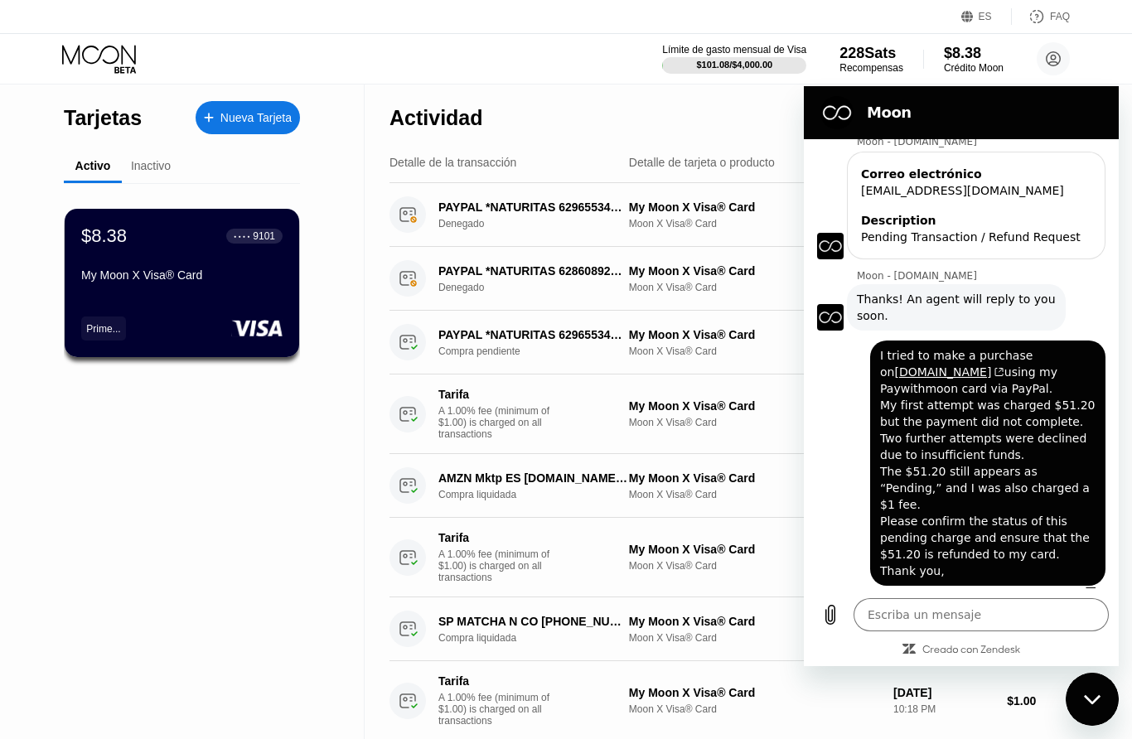
click at [1112, 63] on div "Límite de gasto mensual de Visa $101.08 / $4,000.00 228 Sats Recompensas $8.38 …" at bounding box center [566, 59] width 1132 height 50
click at [885, 122] on h2 "Moon" at bounding box center [984, 113] width 235 height 20
click at [1104, 107] on section "Moon" at bounding box center [961, 112] width 315 height 53
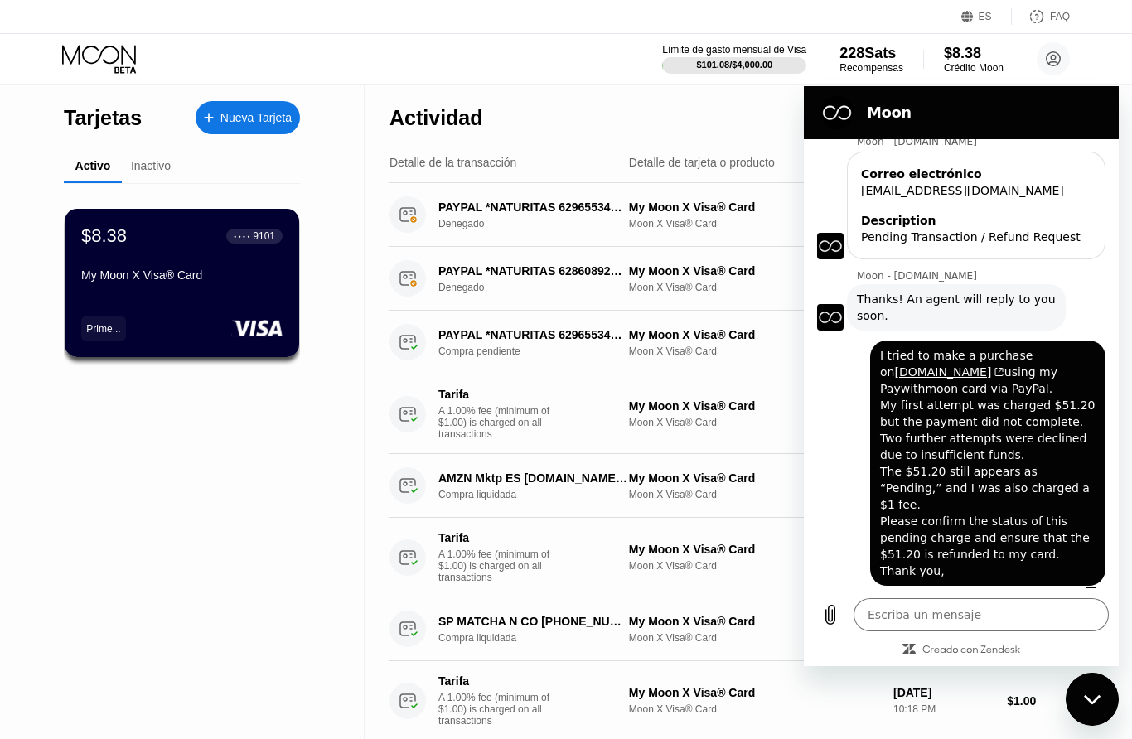
click at [1107, 698] on div "Cerrar ventana de mensajería" at bounding box center [1093, 700] width 50 height 50
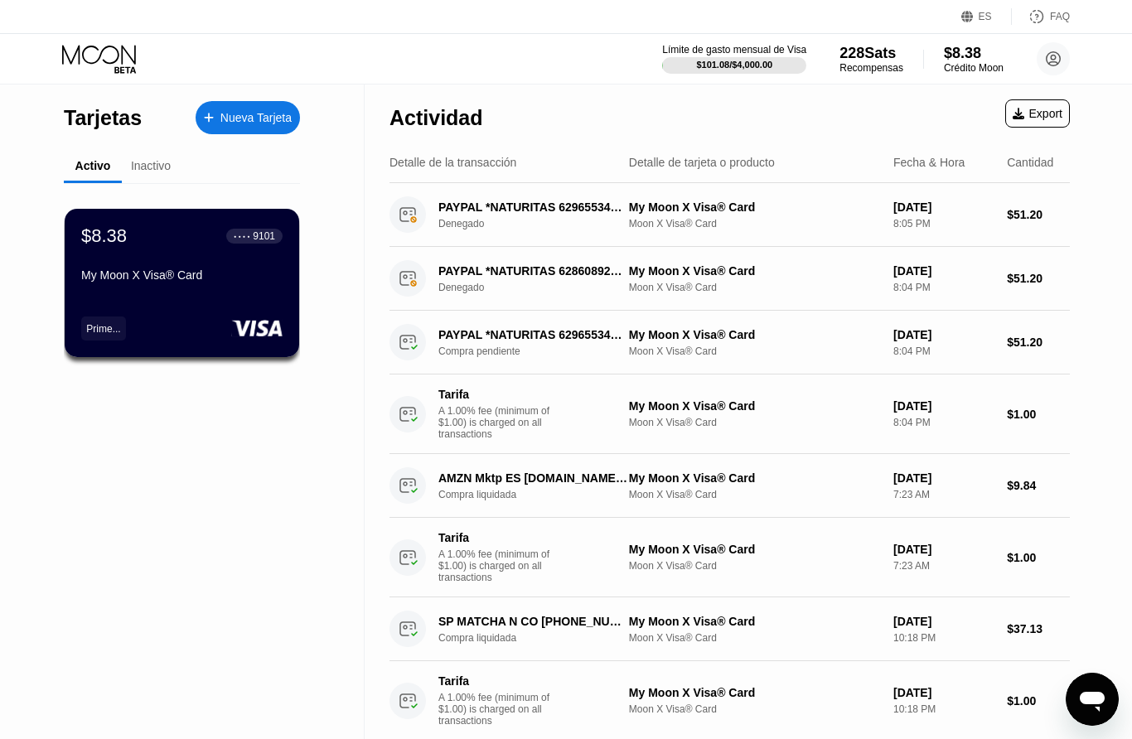
type textarea "x"
click at [613, 281] on div "PAYPAL *NATURITAS 628608924 ES Denegado" at bounding box center [540, 278] width 204 height 29
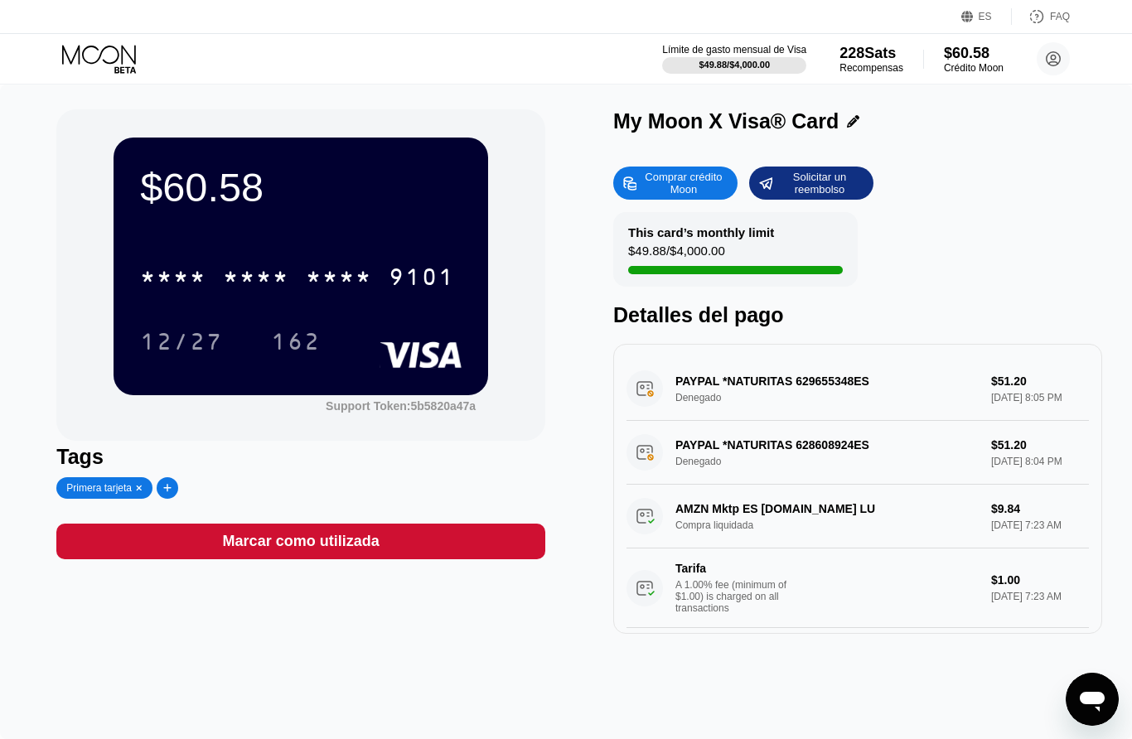
click at [124, 68] on icon at bounding box center [100, 59] width 77 height 29
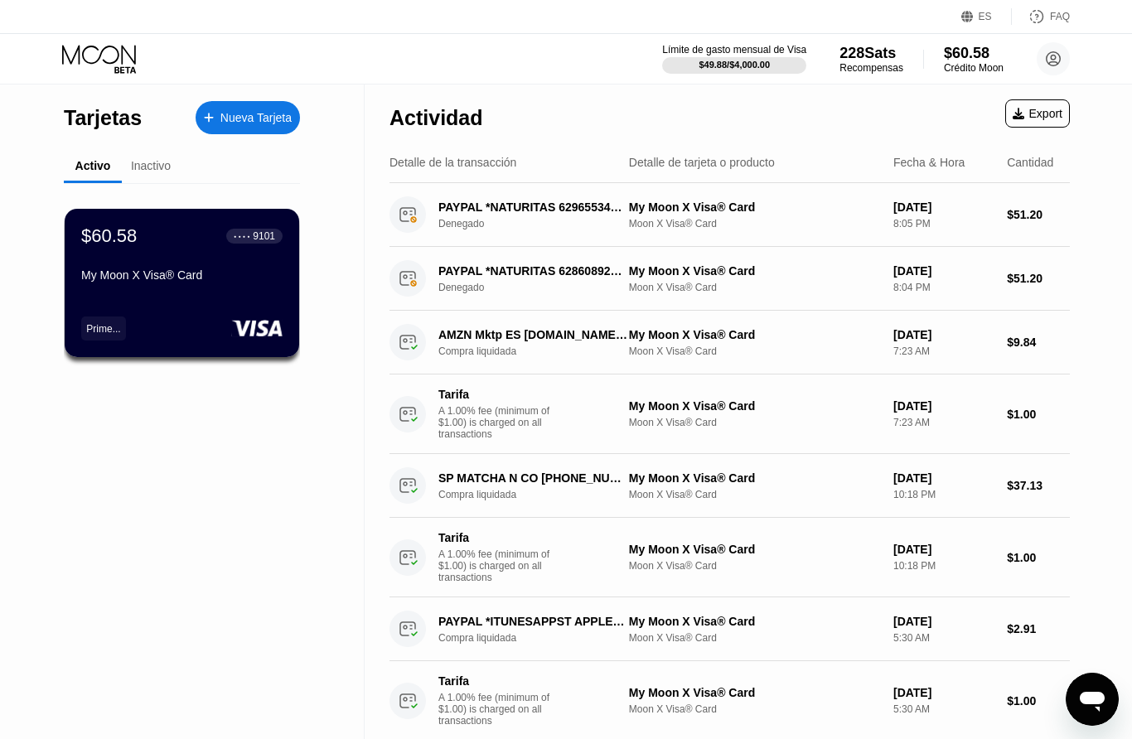
click at [1056, 61] on circle at bounding box center [1053, 58] width 33 height 33
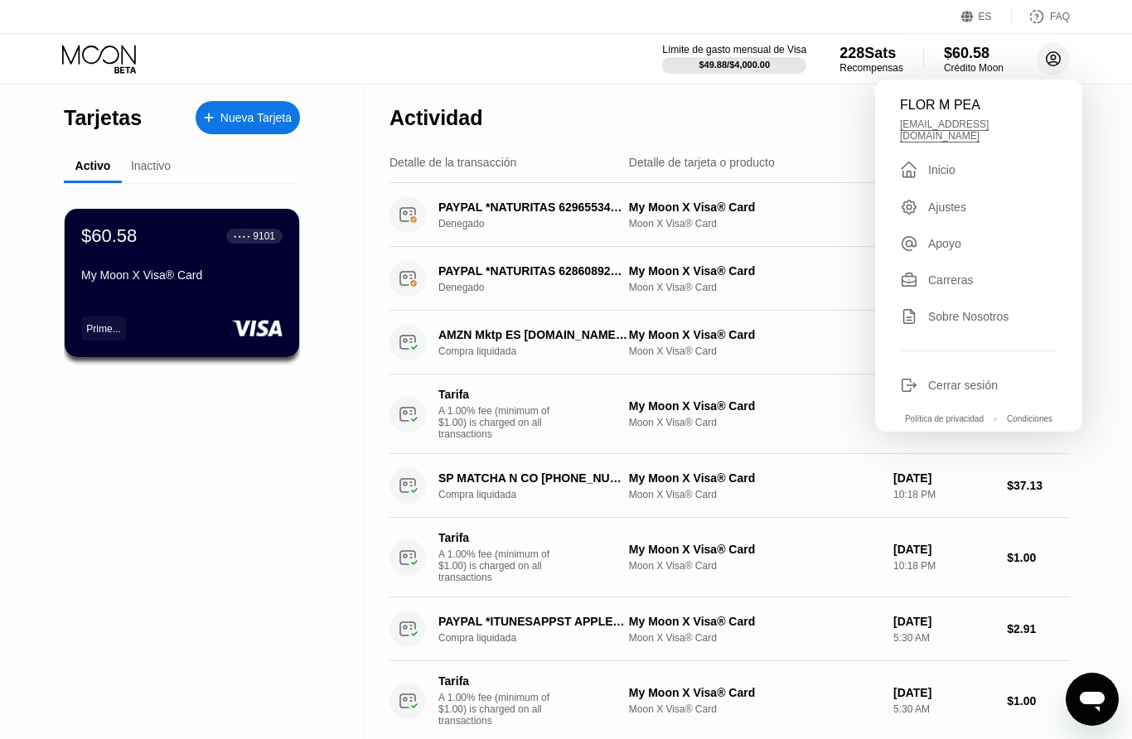
click at [994, 244] on div "Apoyo" at bounding box center [978, 244] width 157 height 18
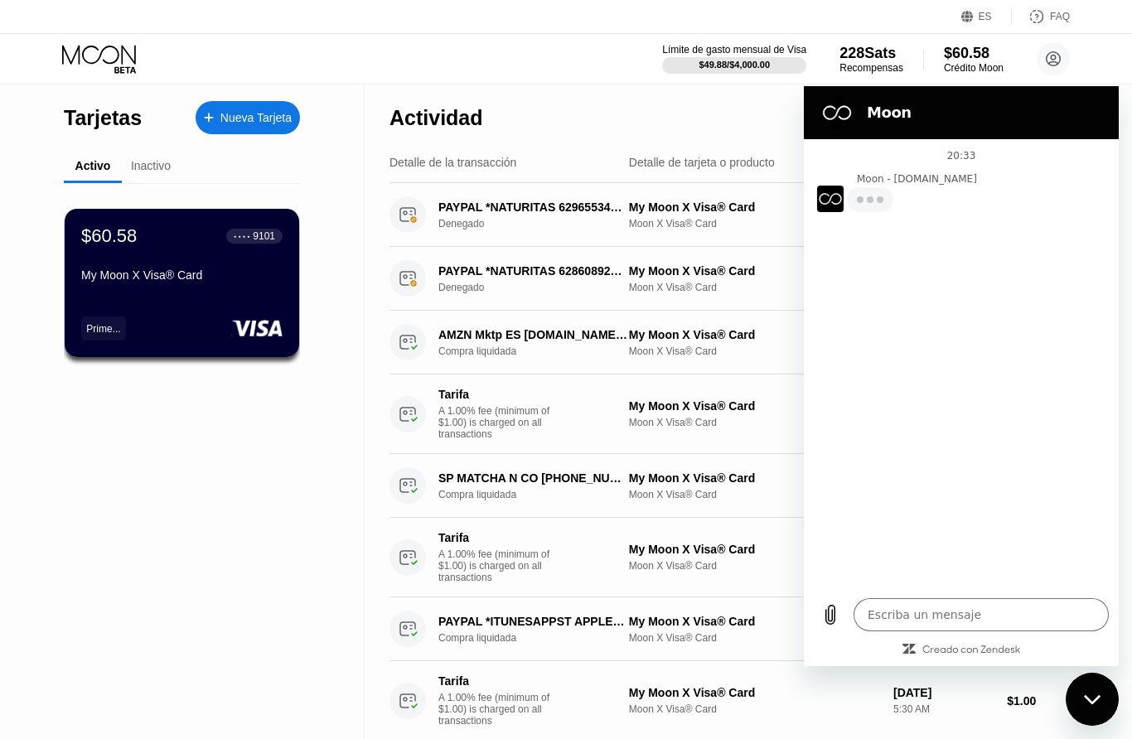
click at [932, 615] on textarea at bounding box center [981, 614] width 255 height 33
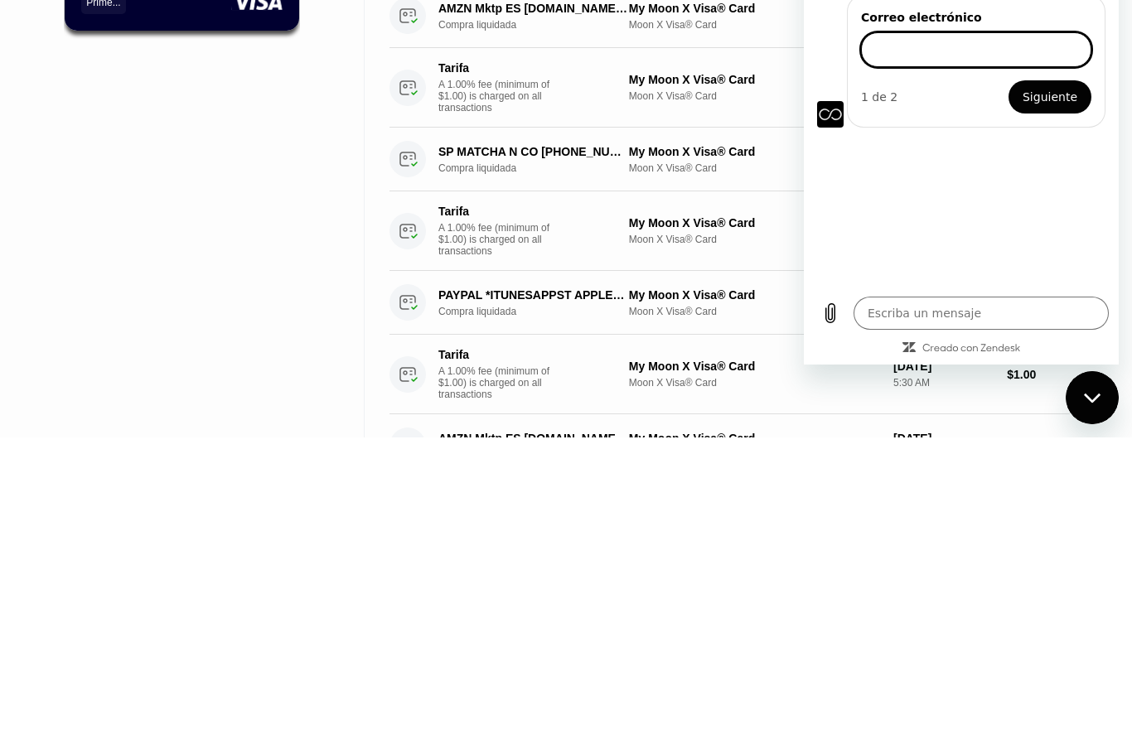
scroll to position [257, 0]
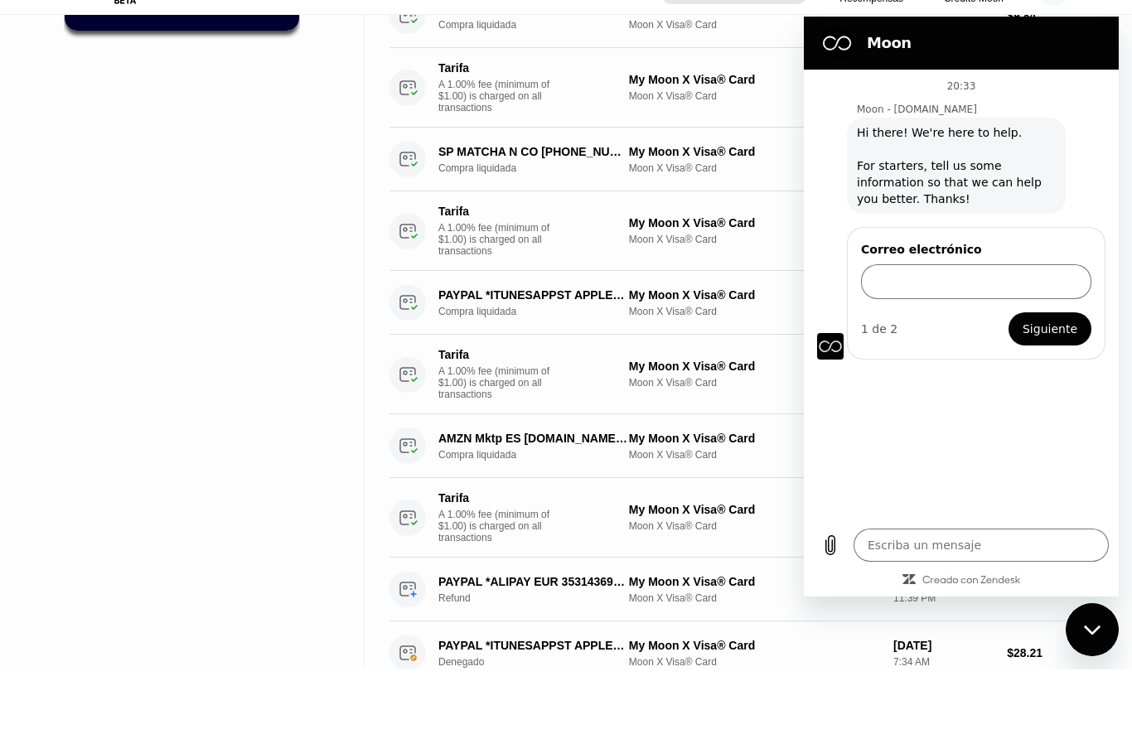
click at [1093, 607] on div "Cerrar ventana de mensajería" at bounding box center [1093, 630] width 50 height 50
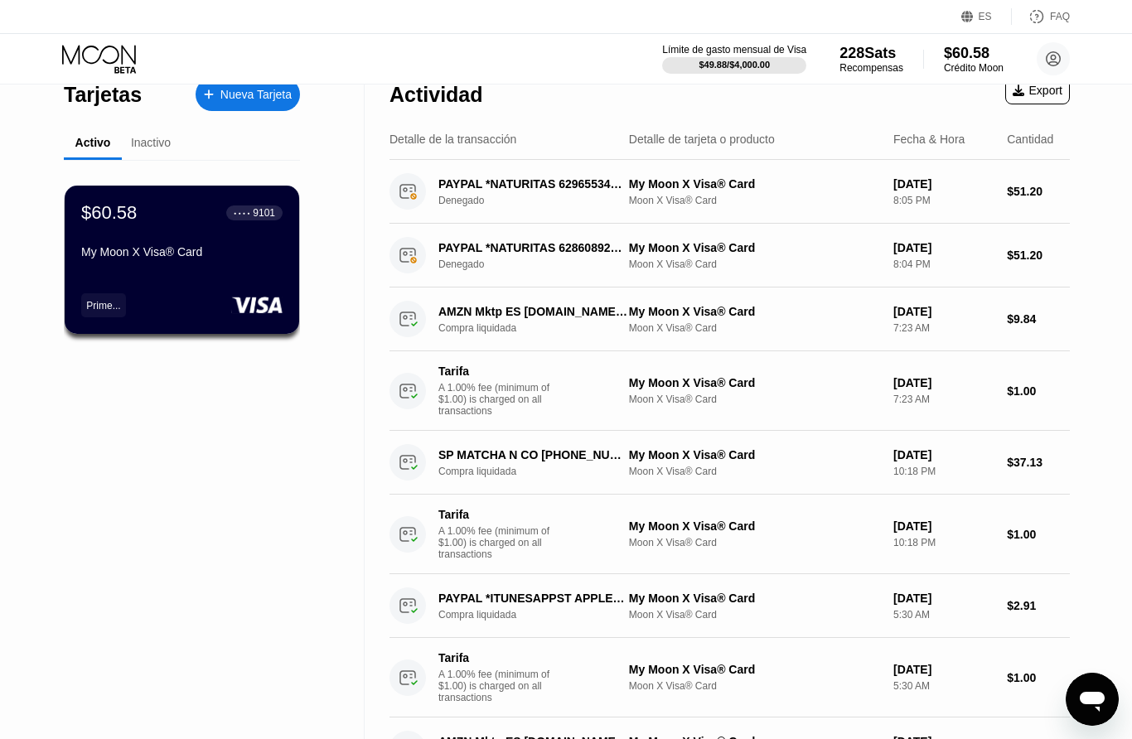
scroll to position [0, 0]
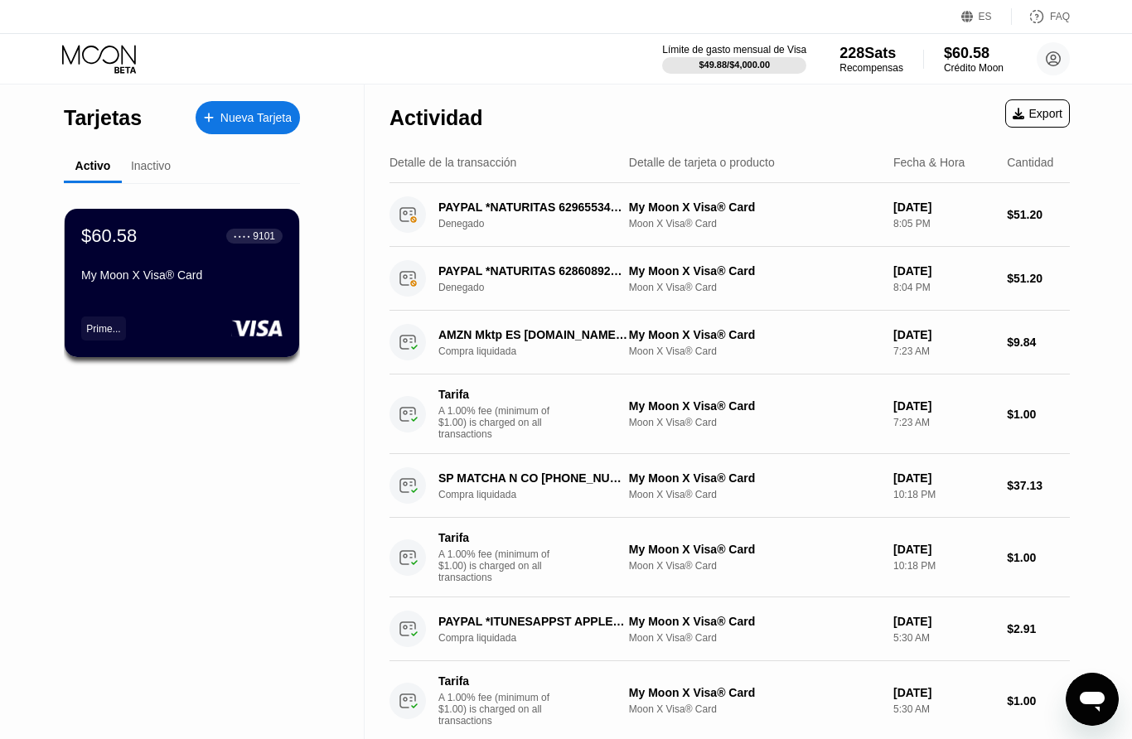
type textarea "x"
